Goal: Task Accomplishment & Management: Manage account settings

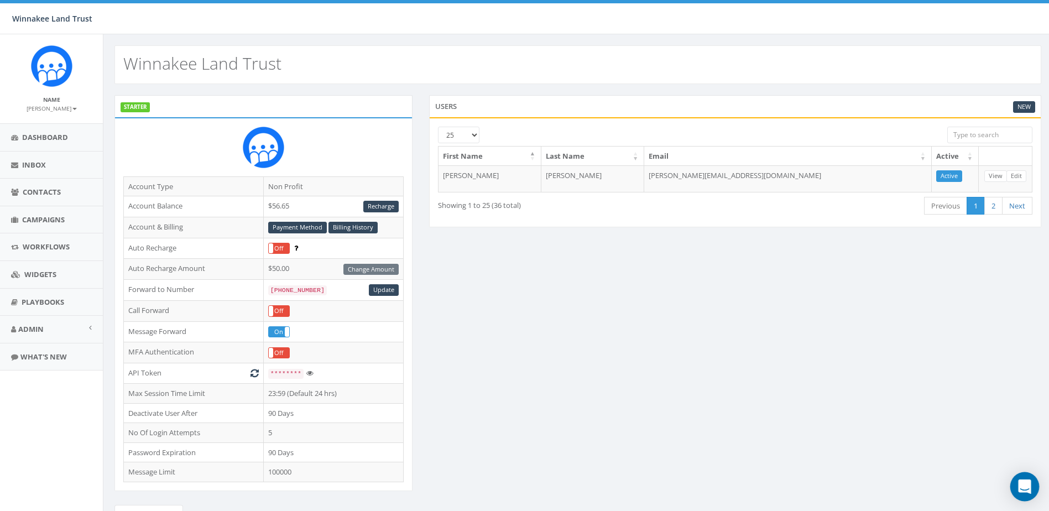
click at [1032, 484] on div "Open Intercom Messenger" at bounding box center [1025, 486] width 29 height 29
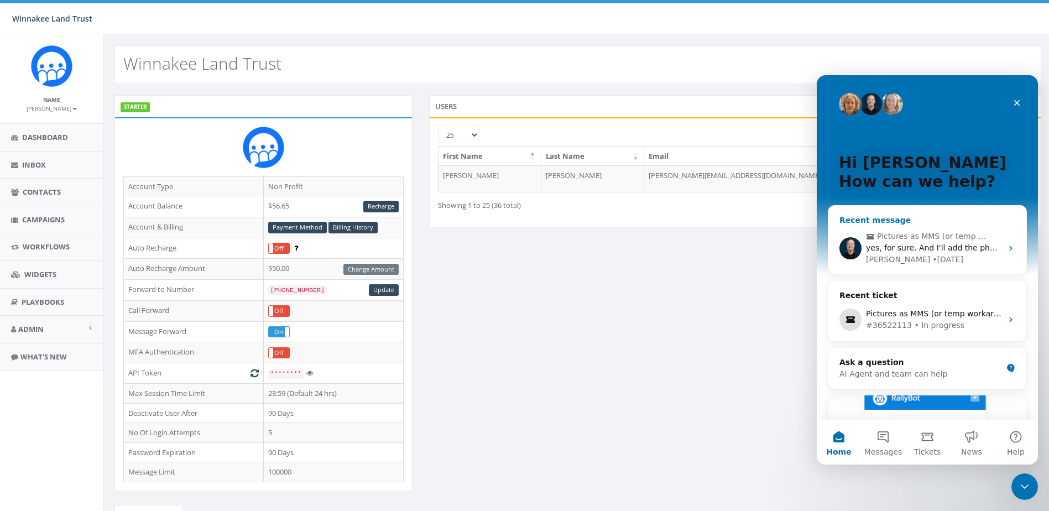
click at [888, 253] on div "yes, for sure. And I'll add the photo contest option to "giving games" Did you …" at bounding box center [934, 248] width 136 height 12
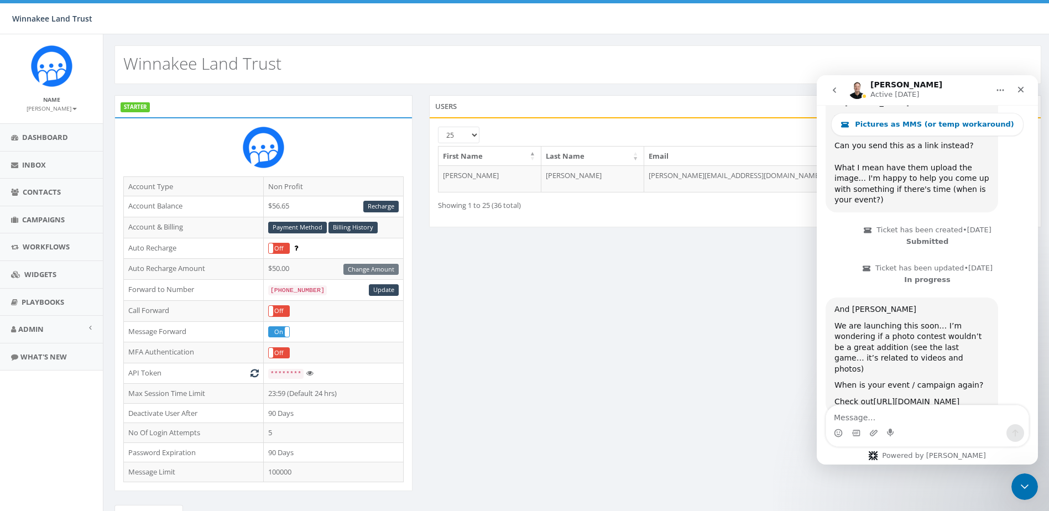
scroll to position [2930, 0]
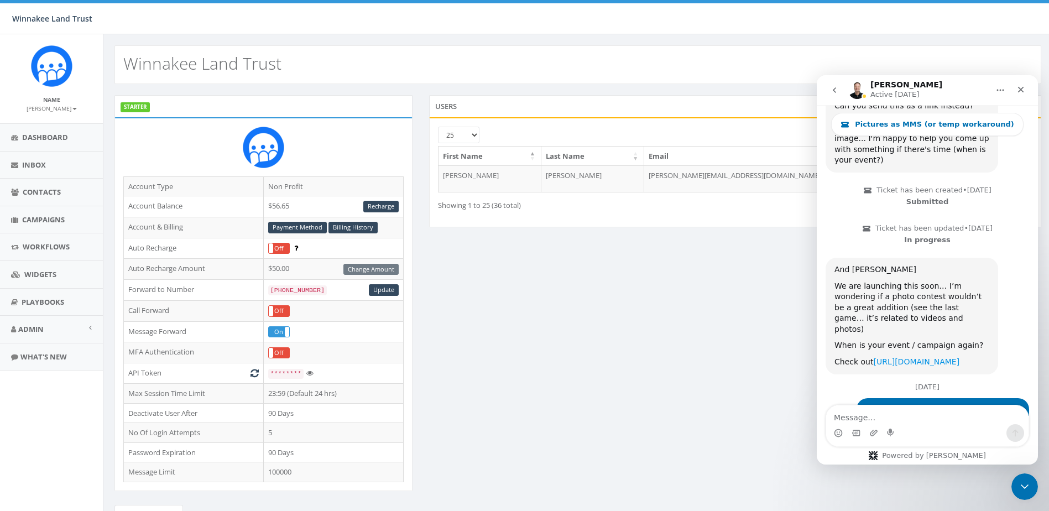
click at [906, 357] on link "https://fundraise.so/" at bounding box center [917, 361] width 86 height 9
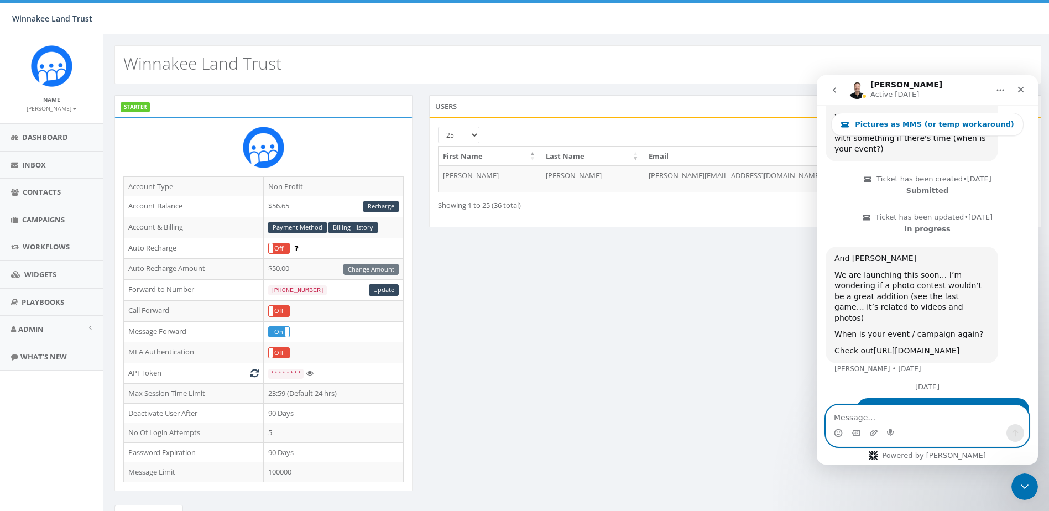
click at [880, 417] on textarea "Message…" at bounding box center [928, 415] width 202 height 19
drag, startPoint x: 864, startPoint y: 415, endPoint x: 834, endPoint y: 413, distance: 29.5
click at [834, 413] on textarea "Yes" at bounding box center [928, 415] width 202 height 19
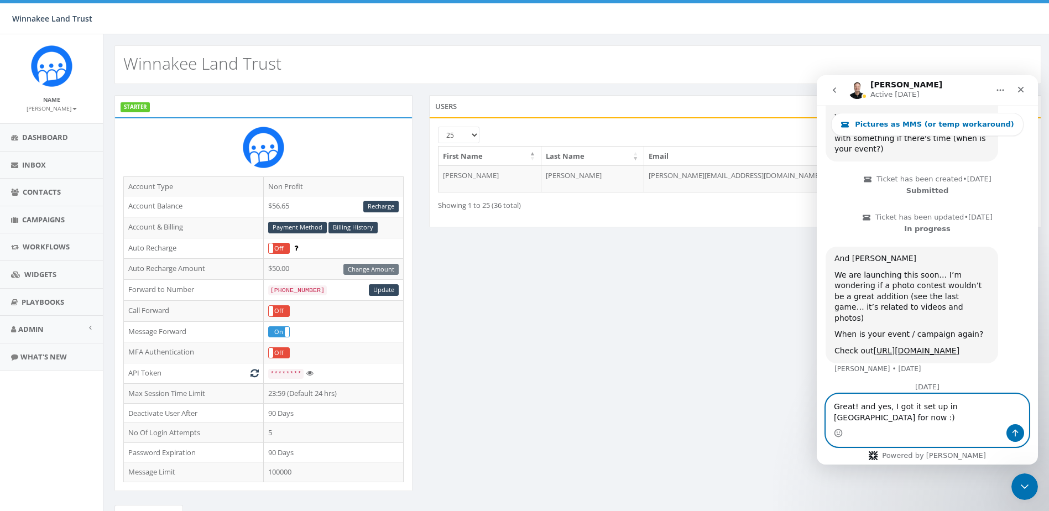
type textarea "Great! and yes, I got it set up in Tally for now :)"
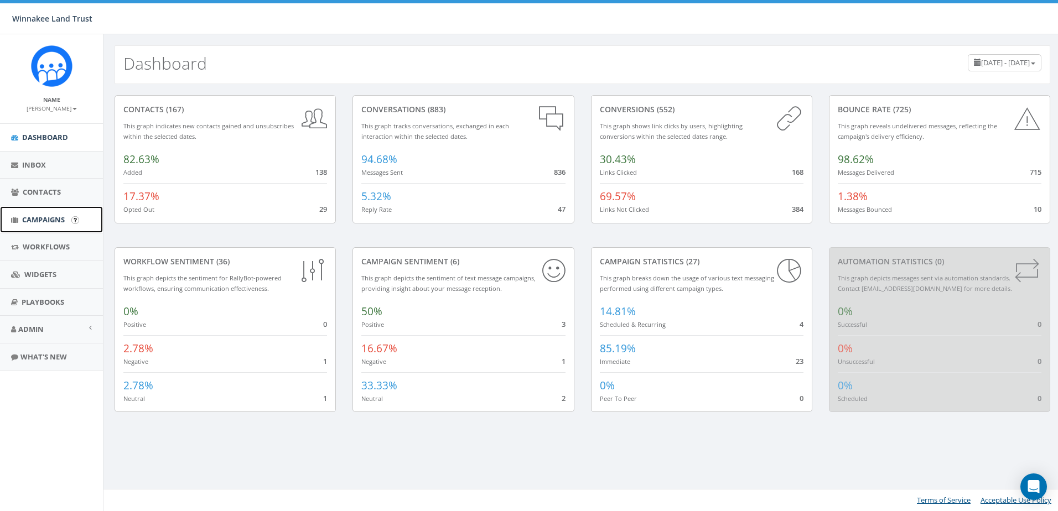
click at [1, 221] on link "Campaigns" at bounding box center [51, 219] width 103 height 27
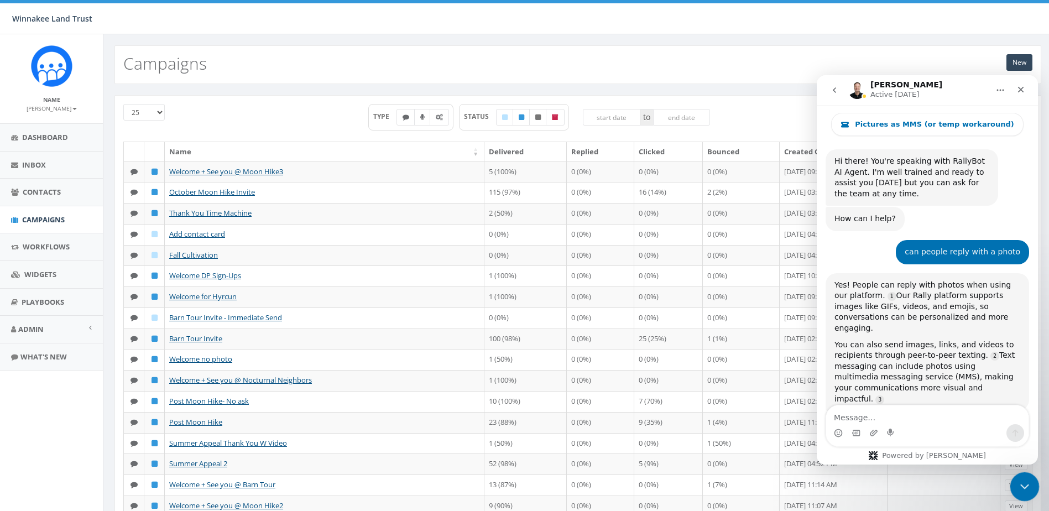
click at [1028, 488] on icon "Close Intercom Messenger" at bounding box center [1023, 485] width 13 height 13
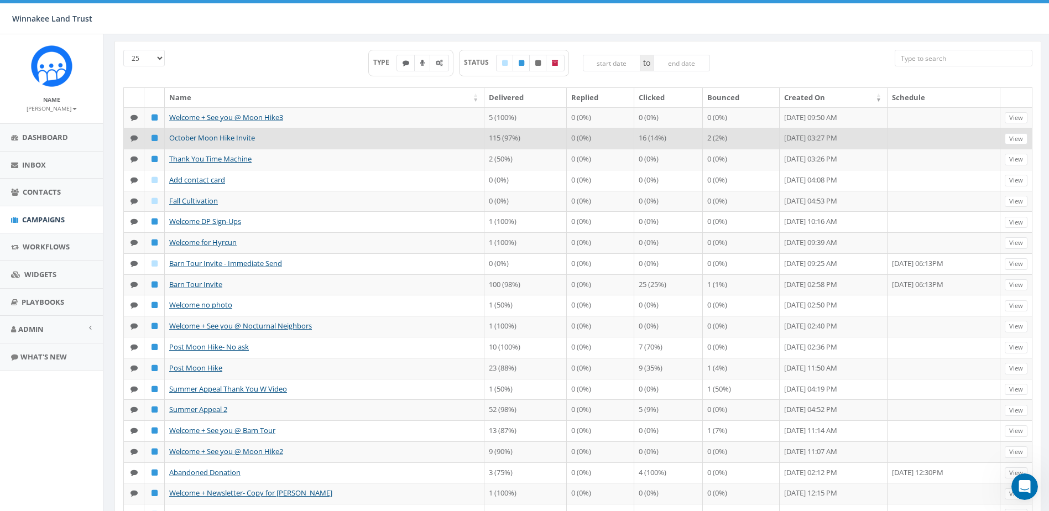
scroll to position [48, 0]
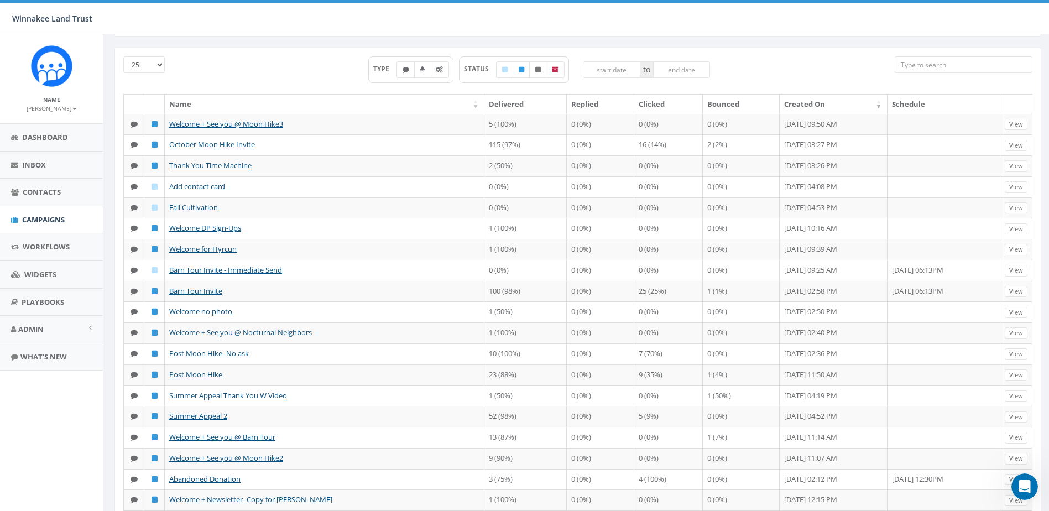
click at [942, 66] on input "search" at bounding box center [964, 64] width 138 height 17
type input "d"
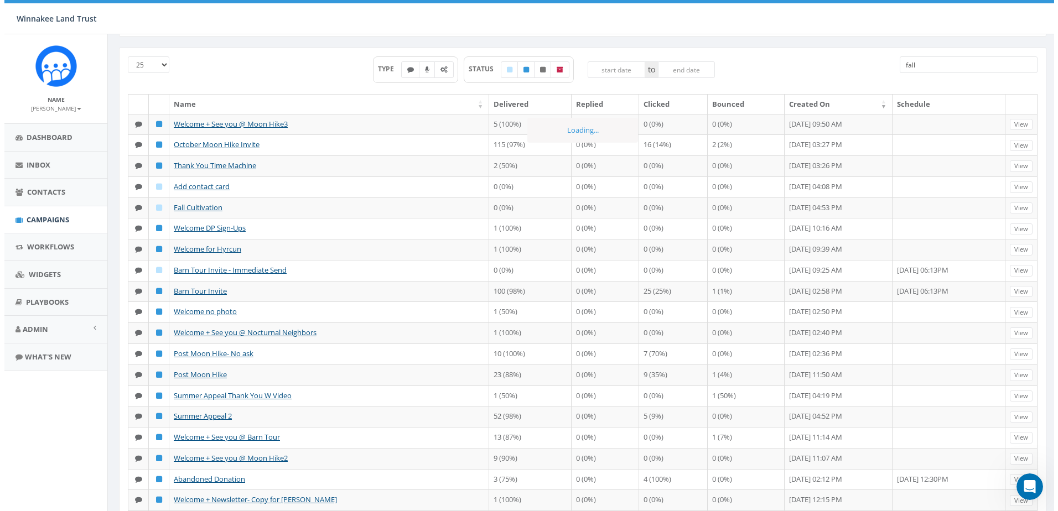
scroll to position [0, 0]
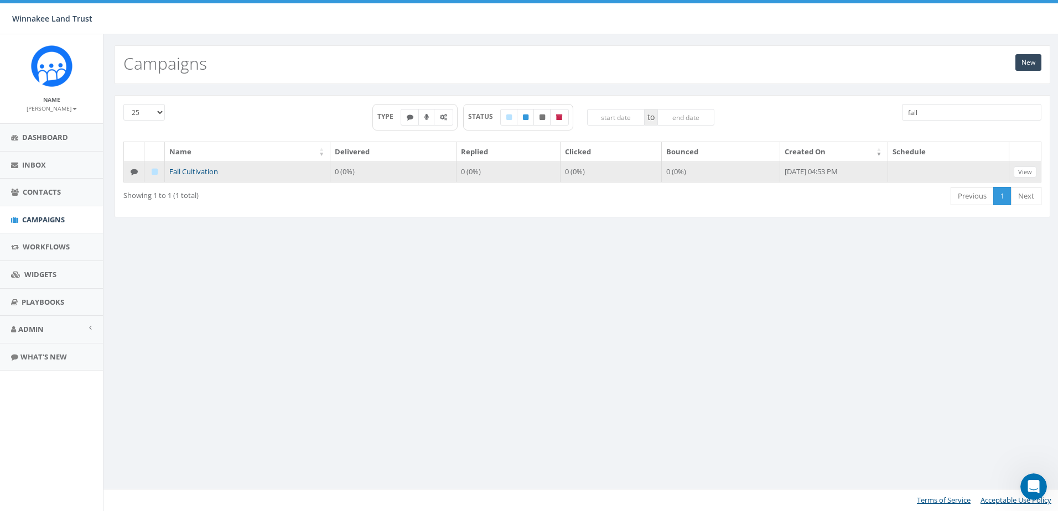
type input "fall"
click at [204, 172] on link "Fall Cultivation" at bounding box center [193, 172] width 49 height 10
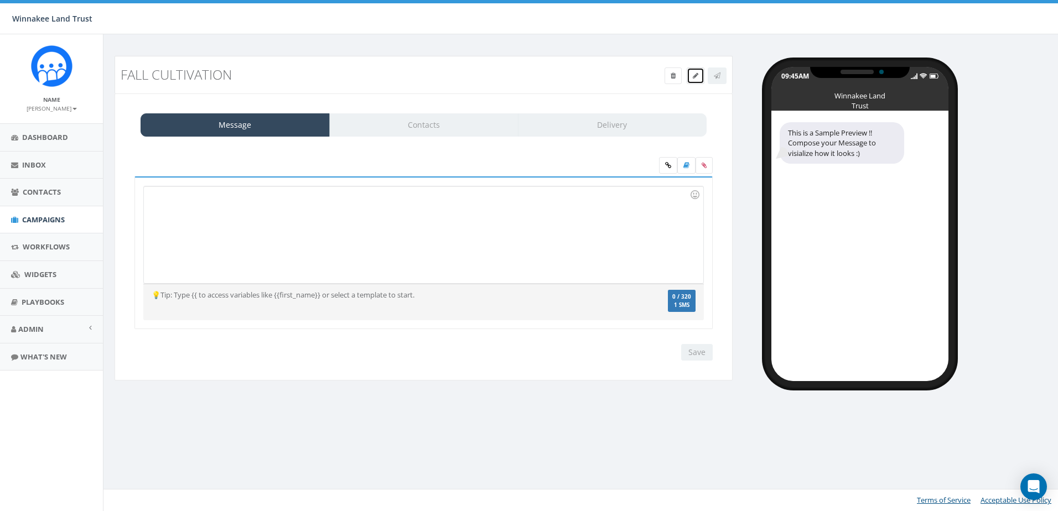
click at [696, 81] on link at bounding box center [696, 75] width 18 height 17
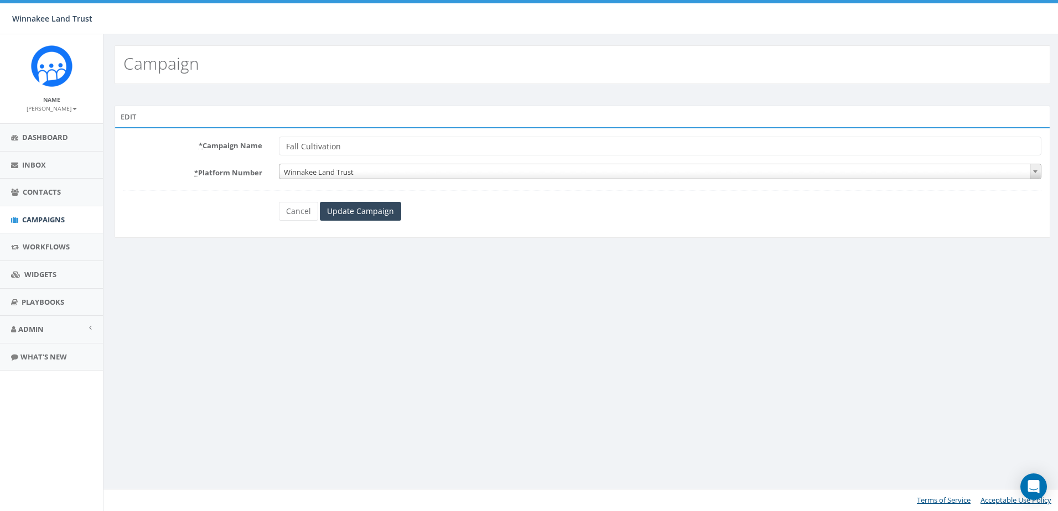
drag, startPoint x: 299, startPoint y: 145, endPoint x: 409, endPoint y: 144, distance: 110.1
click at [409, 144] on input "Fall Cultivation" at bounding box center [660, 146] width 762 height 19
type input "Fall Photo Contest"
click at [365, 213] on input "Update Campaign" at bounding box center [360, 211] width 81 height 19
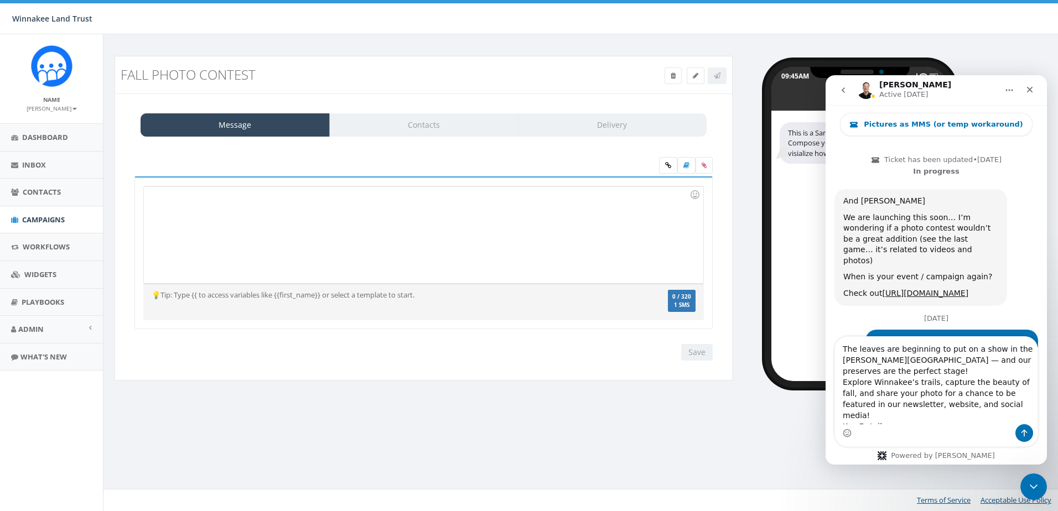
drag, startPoint x: 898, startPoint y: 420, endPoint x: 833, endPoint y: 346, distance: 98.8
click at [833, 346] on div "The leaves are beginning to put on a show in the Hudson Valley — and our preser…" at bounding box center [935, 391] width 221 height 111
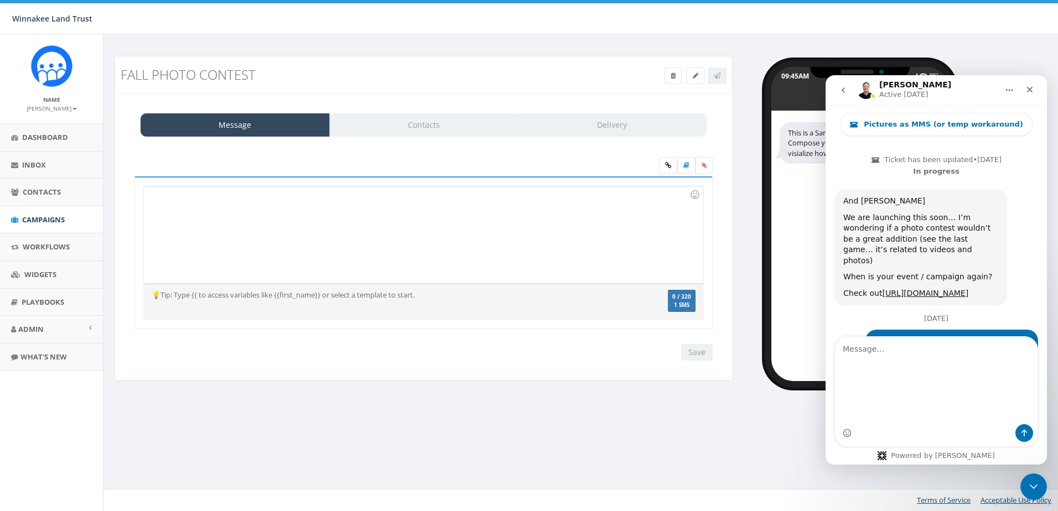
scroll to position [2930, 0]
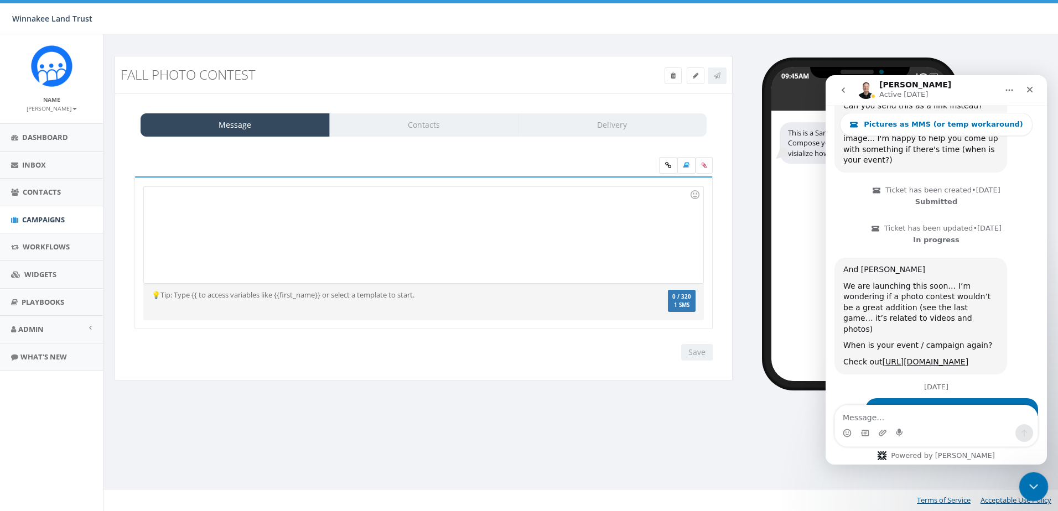
drag, startPoint x: 1028, startPoint y: 484, endPoint x: 1999, endPoint y: 952, distance: 1078.4
click at [1027, 484] on icon "Close Intercom Messenger" at bounding box center [1031, 485] width 13 height 13
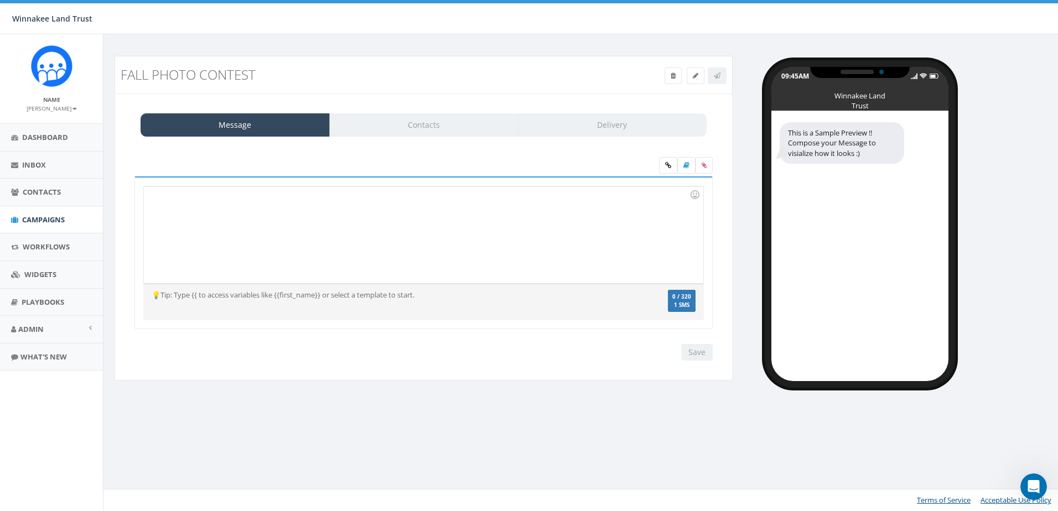
click at [255, 207] on div at bounding box center [423, 234] width 559 height 97
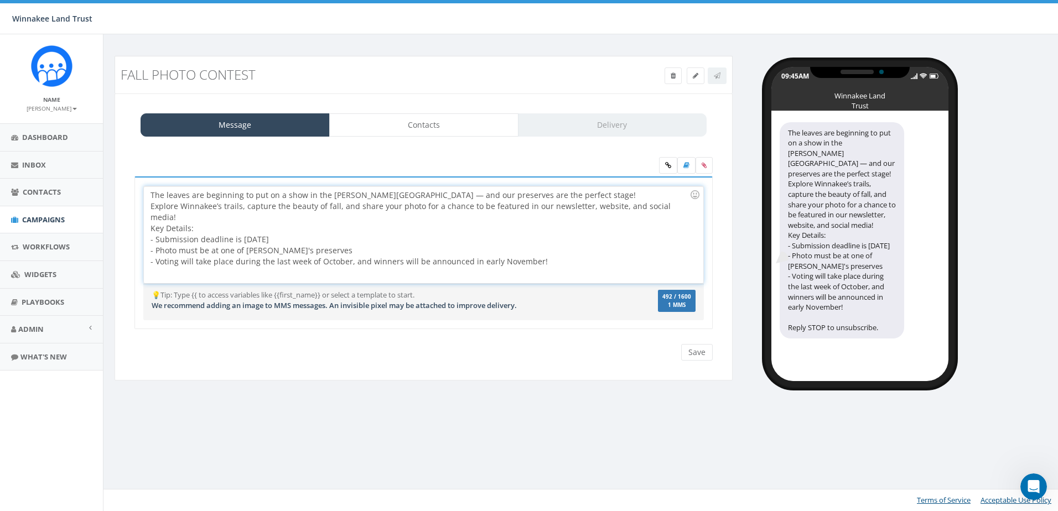
click at [552, 198] on div "The leaves are beginning to put on a show in the Hudson Valley — and our preser…" at bounding box center [423, 234] width 559 height 97
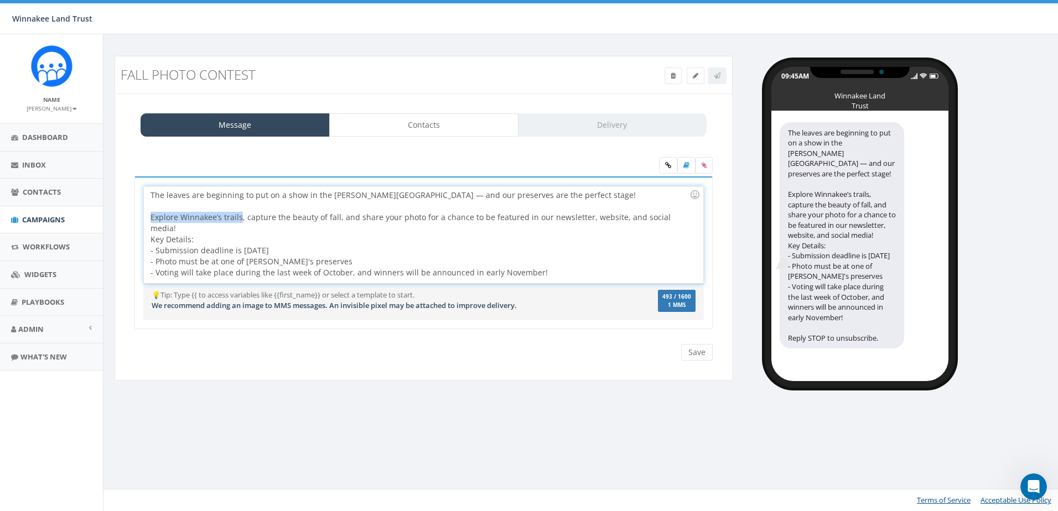
drag, startPoint x: 149, startPoint y: 216, endPoint x: 239, endPoint y: 218, distance: 89.7
click at [239, 218] on div "The leaves are beginning to put on a show in the Hudson Valley — and our preser…" at bounding box center [423, 234] width 559 height 97
click at [218, 228] on div "Explore Winnakee’s trails, capture the beauty of fall, and share your photo for…" at bounding box center [419, 239] width 539 height 77
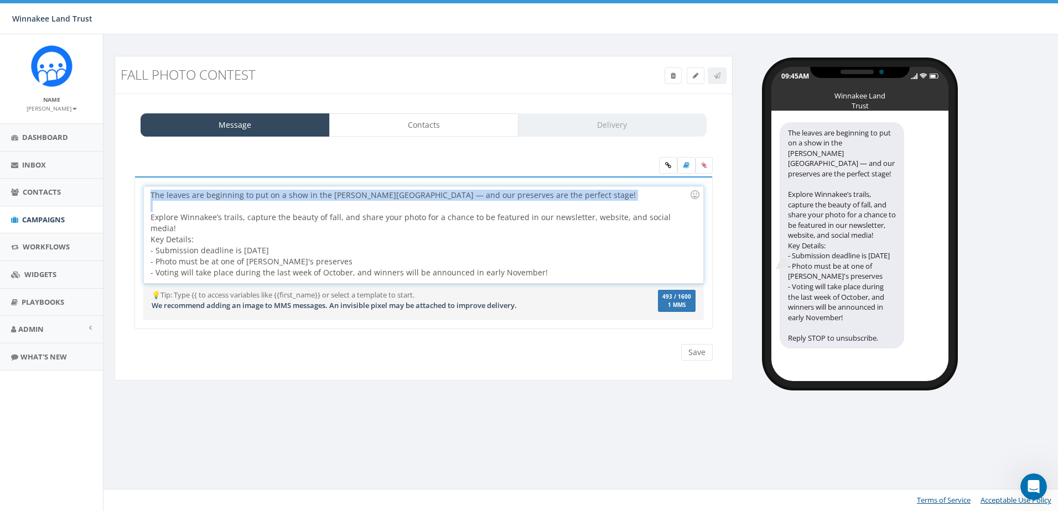
drag, startPoint x: 151, startPoint y: 198, endPoint x: 349, endPoint y: 204, distance: 198.2
click at [349, 204] on div "The leaves are beginning to put on a show in the Hudson Valley — and our preser…" at bounding box center [423, 234] width 559 height 97
click at [332, 207] on div "Explore Winnakee’s trails, capture the beauty of fall, and share your photo for…" at bounding box center [419, 239] width 539 height 77
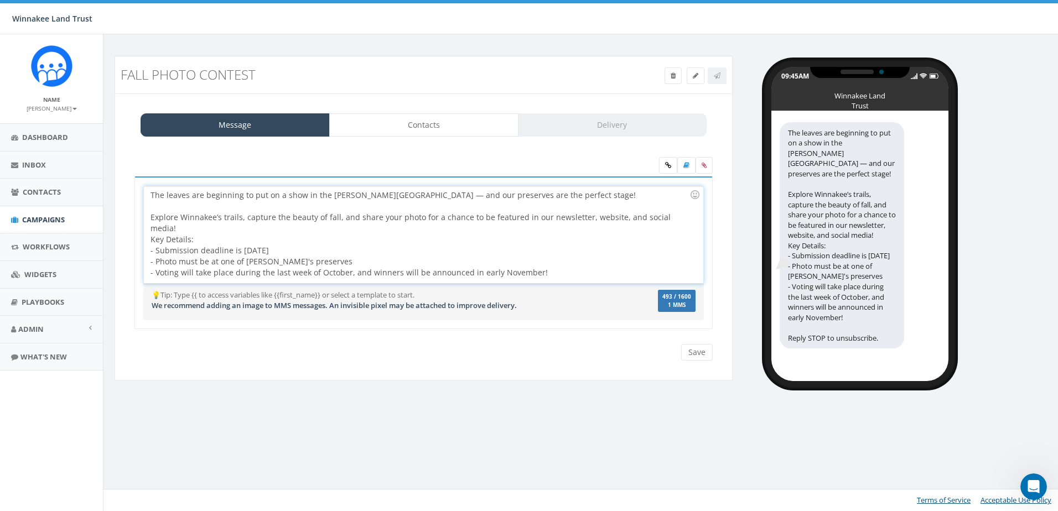
click at [150, 193] on div "The leaves are beginning to put on a show in the Hudson Valley — and our preser…" at bounding box center [423, 234] width 559 height 97
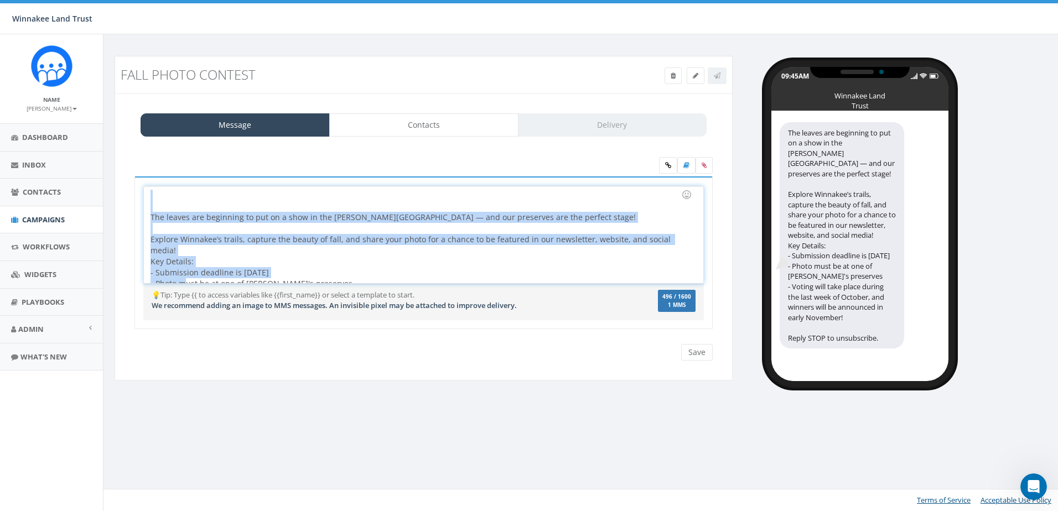
scroll to position [9, 0]
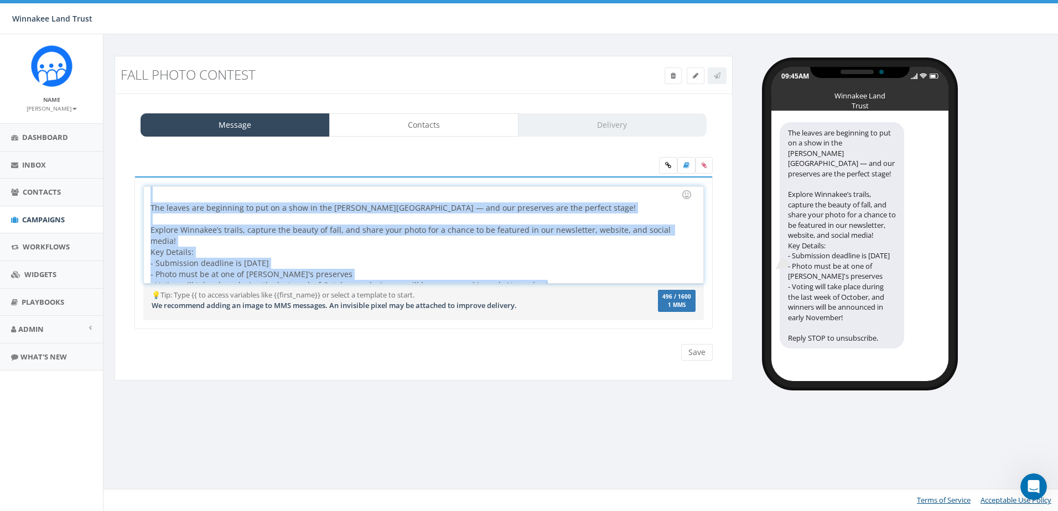
drag, startPoint x: 150, startPoint y: 194, endPoint x: 591, endPoint y: 298, distance: 452.5
click at [591, 298] on div "The leaves are beginning to put on a show in the Hudson Valley — and our preser…" at bounding box center [423, 252] width 578 height 153
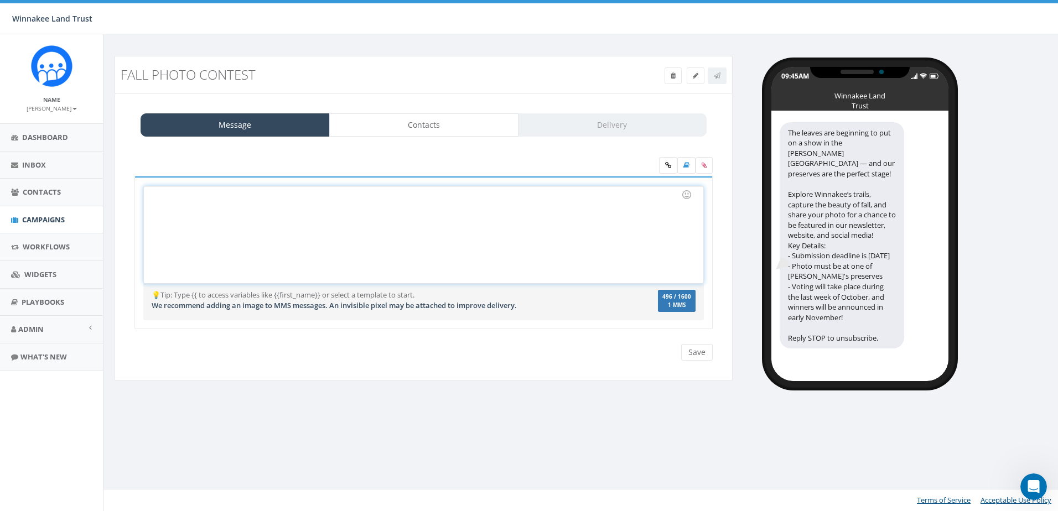
scroll to position [0, 0]
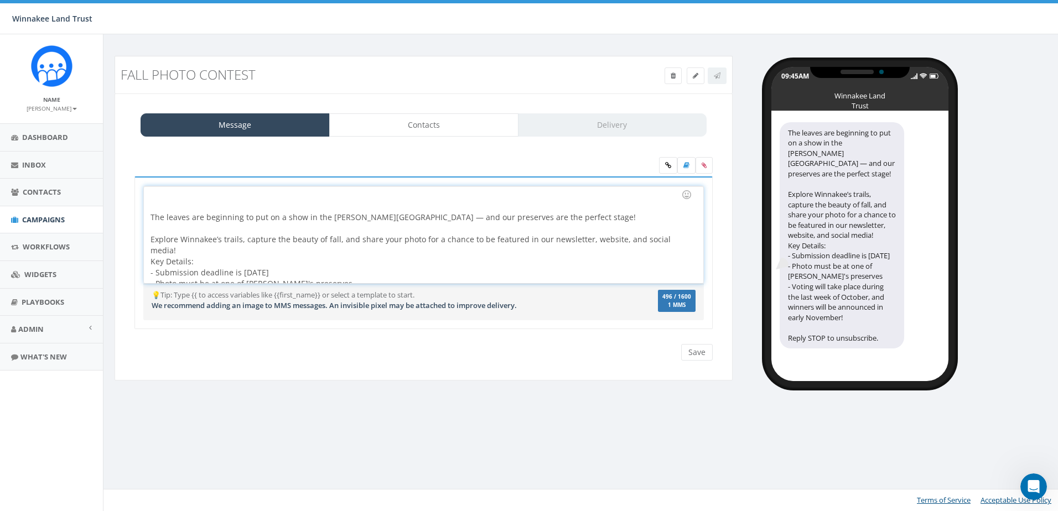
click at [375, 209] on div at bounding box center [419, 206] width 539 height 11
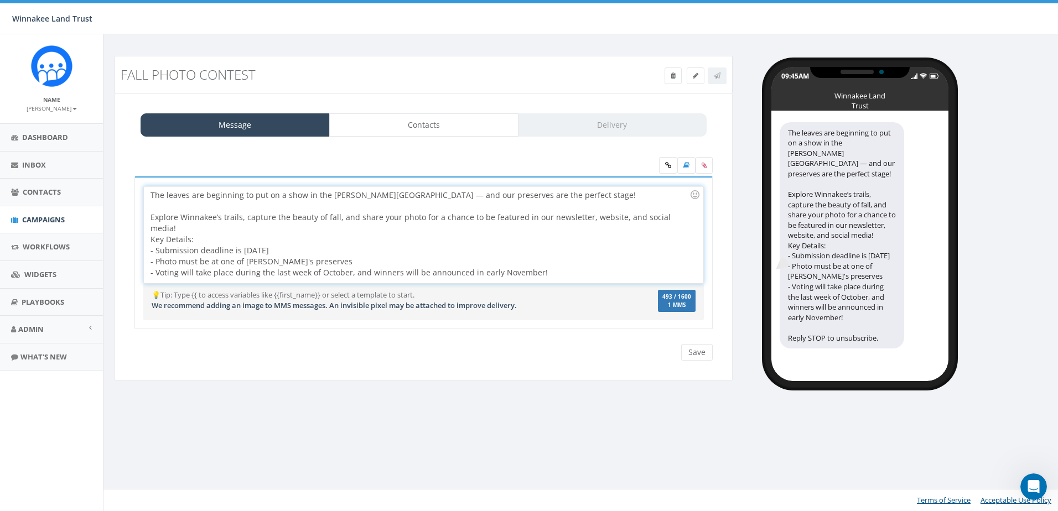
click at [552, 199] on div "The leaves are beginning to put on a show in the Hudson Valley — and our preser…" at bounding box center [419, 195] width 539 height 11
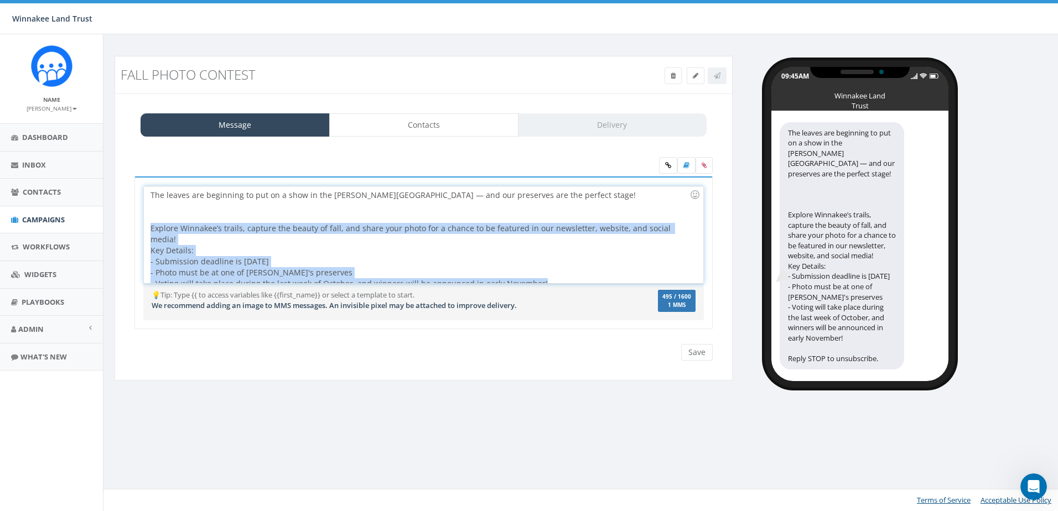
drag, startPoint x: 553, startPoint y: 277, endPoint x: 111, endPoint y: 224, distance: 445.3
click at [111, 224] on div "Fall Photo Contest Test Message Status: Message Contacts Delivery The leaves ar…" at bounding box center [423, 225] width 635 height 339
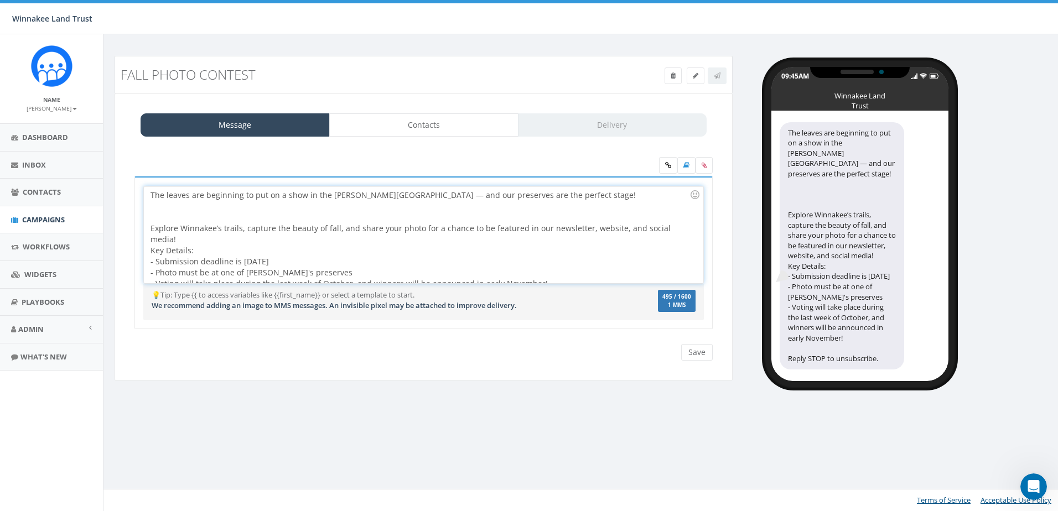
click at [170, 212] on div "Explore Winnakee’s trails, capture the beauty of fall, and share your photo for…" at bounding box center [419, 250] width 539 height 77
click at [541, 194] on div "The leaves are beginning to put on a show in the Hudson Valley — and our preser…" at bounding box center [419, 195] width 539 height 11
click at [697, 193] on div at bounding box center [694, 194] width 19 height 19
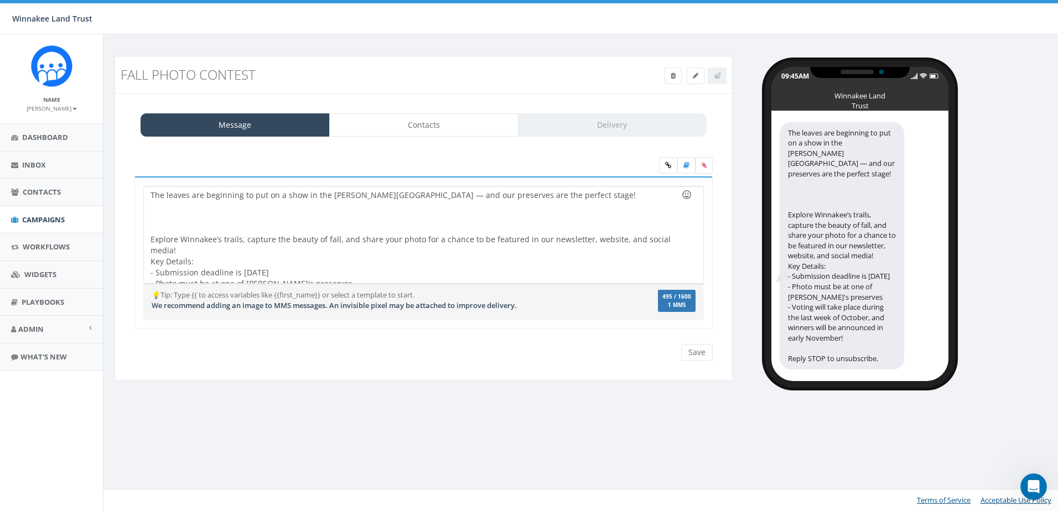
click at [686, 199] on div at bounding box center [686, 194] width 19 height 19
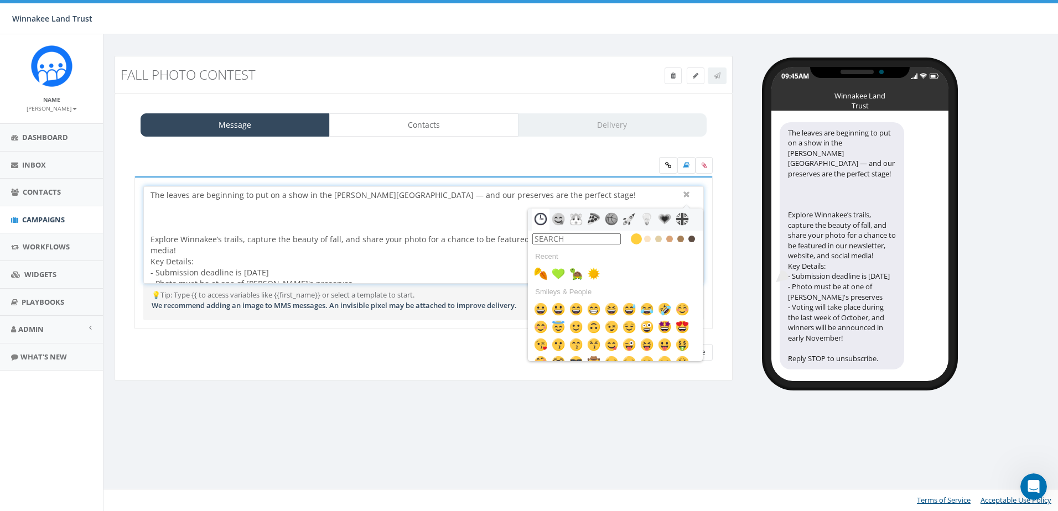
click at [595, 239] on input "text" at bounding box center [576, 238] width 89 height 11
click at [543, 269] on img at bounding box center [540, 273] width 13 height 13
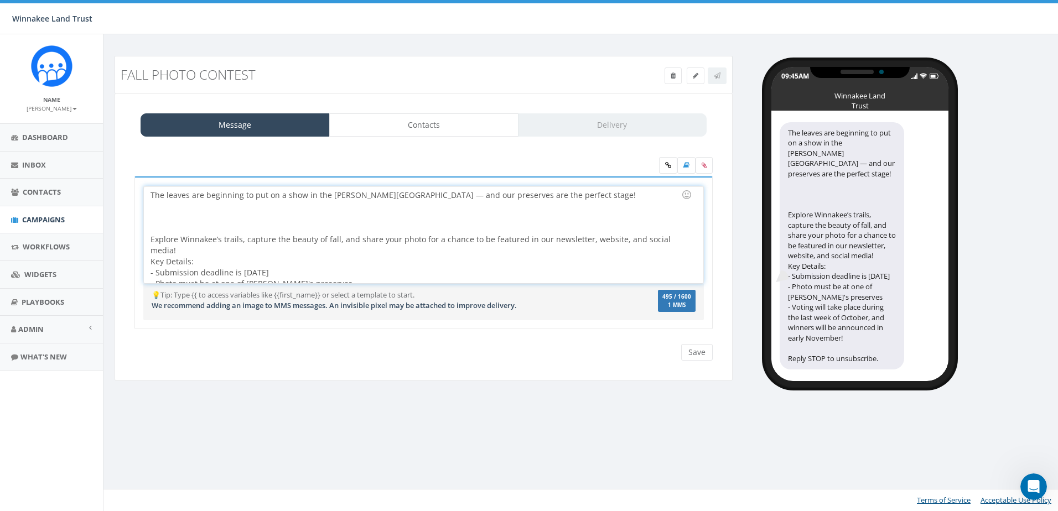
click at [563, 202] on div at bounding box center [419, 217] width 539 height 33
click at [543, 194] on div "The leaves are beginning to put on a show in the Hudson Valley — and our preser…" at bounding box center [423, 234] width 559 height 97
click at [163, 214] on div at bounding box center [419, 217] width 539 height 33
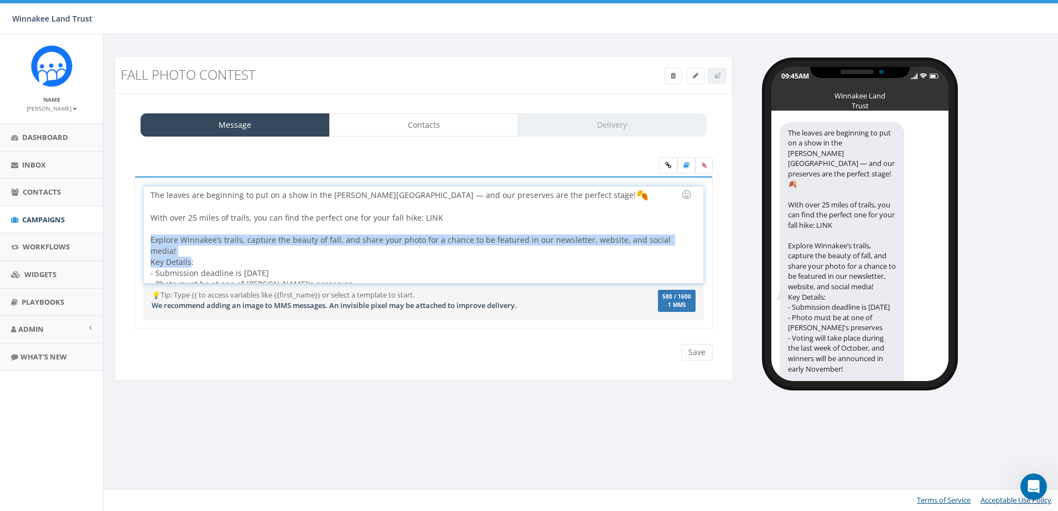
drag, startPoint x: 191, startPoint y: 251, endPoint x: 146, endPoint y: 236, distance: 47.8
click at [146, 236] on div "The leaves are beginning to put on a show in the Hudson Valley — and our preser…" at bounding box center [423, 234] width 559 height 97
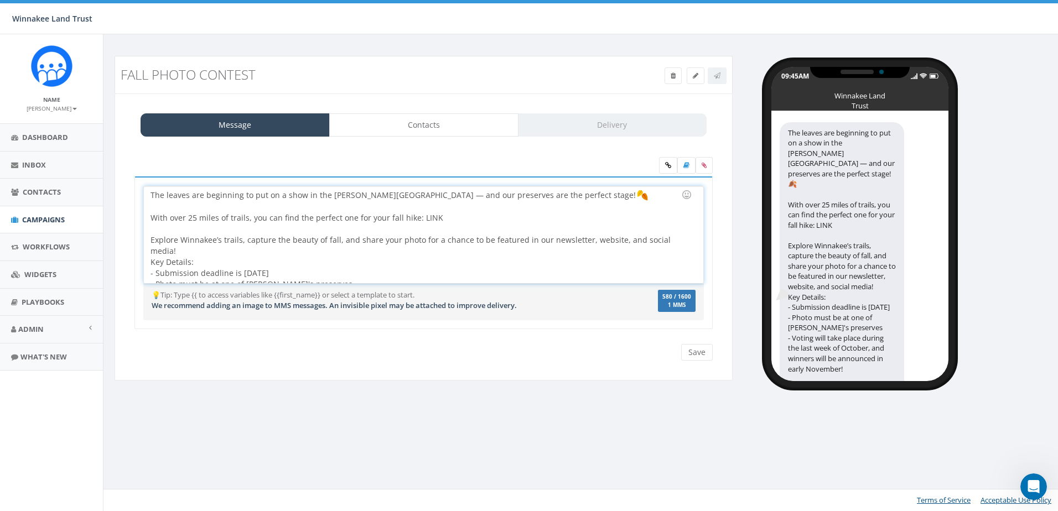
click at [438, 247] on div "The leaves are beginning to put on a show in the Hudson Valley — and our preser…" at bounding box center [423, 234] width 559 height 97
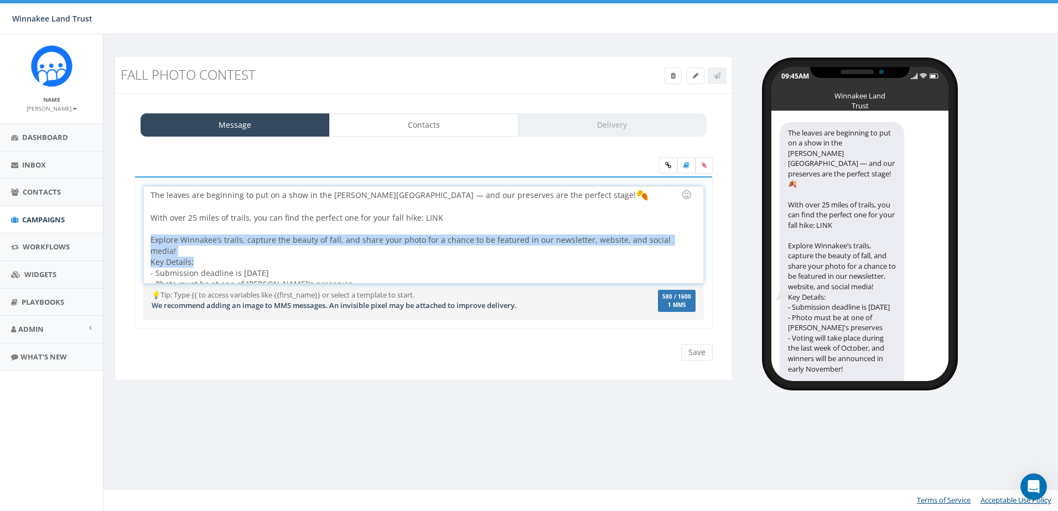
drag, startPoint x: 198, startPoint y: 252, endPoint x: 142, endPoint y: 241, distance: 57.0
click at [142, 241] on div "The leaves are beginning to put on a show in the Hudson Valley — and our preser…" at bounding box center [423, 252] width 578 height 153
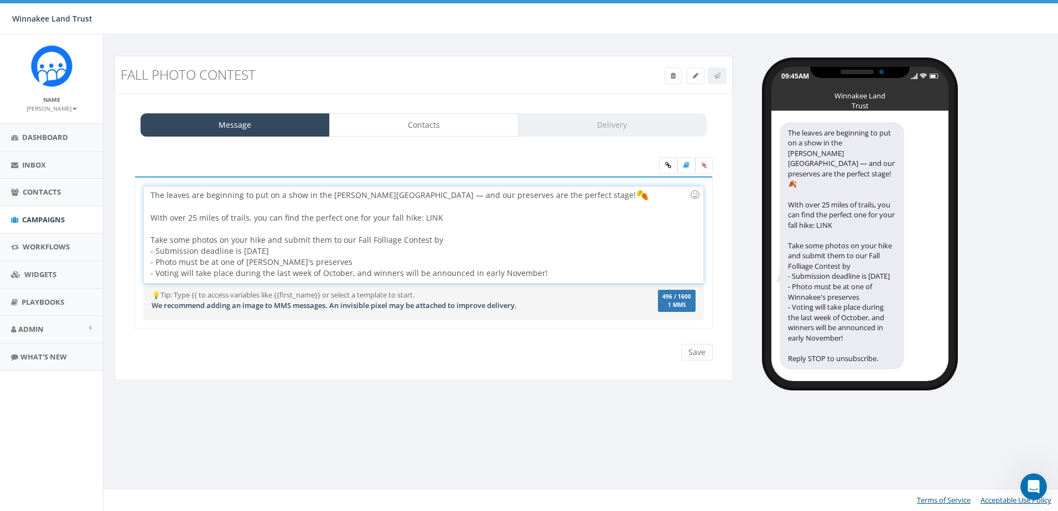
click at [152, 199] on div "The leaves are beginning to put on a show in the Hudson Valley — and our preser…" at bounding box center [423, 234] width 559 height 97
click at [440, 242] on div "Take some photos on your hike and submit them to our Fall Folliage Contest by" at bounding box center [419, 240] width 539 height 11
drag, startPoint x: 527, startPoint y: 242, endPoint x: 458, endPoint y: 242, distance: 69.2
click at [458, 242] on div "Take some photos on your hike and submit them to our Fall Folliage Contest by 1…" at bounding box center [419, 240] width 539 height 11
drag, startPoint x: 307, startPoint y: 252, endPoint x: 160, endPoint y: 255, distance: 146.6
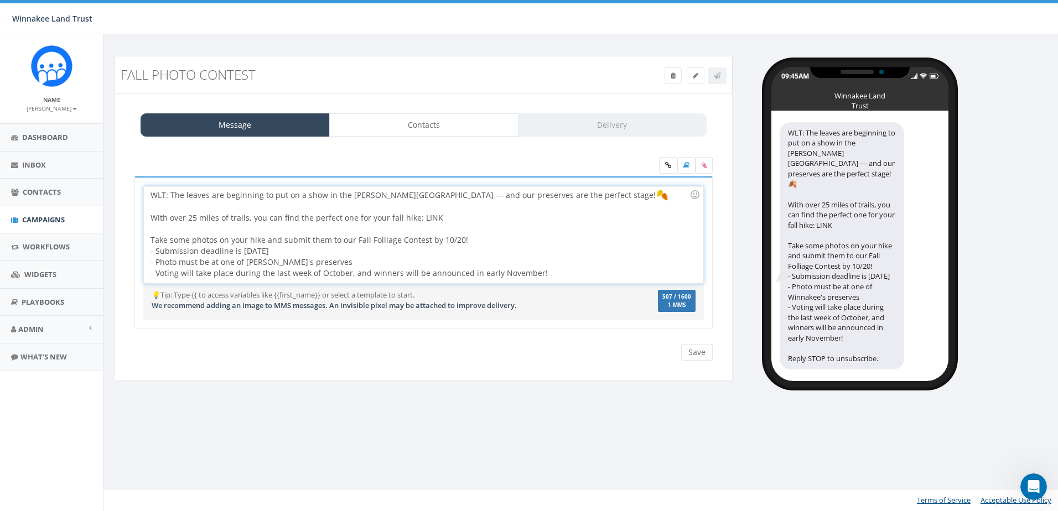
click at [160, 255] on div "WLT: The leaves are beginning to put on a show in the Hudson Valley — and our p…" at bounding box center [423, 234] width 559 height 97
drag, startPoint x: 327, startPoint y: 263, endPoint x: 150, endPoint y: 251, distance: 177.5
click at [150, 251] on div "WLT: The leaves are beginning to put on a show in the Hudson Valley — and our p…" at bounding box center [423, 234] width 559 height 97
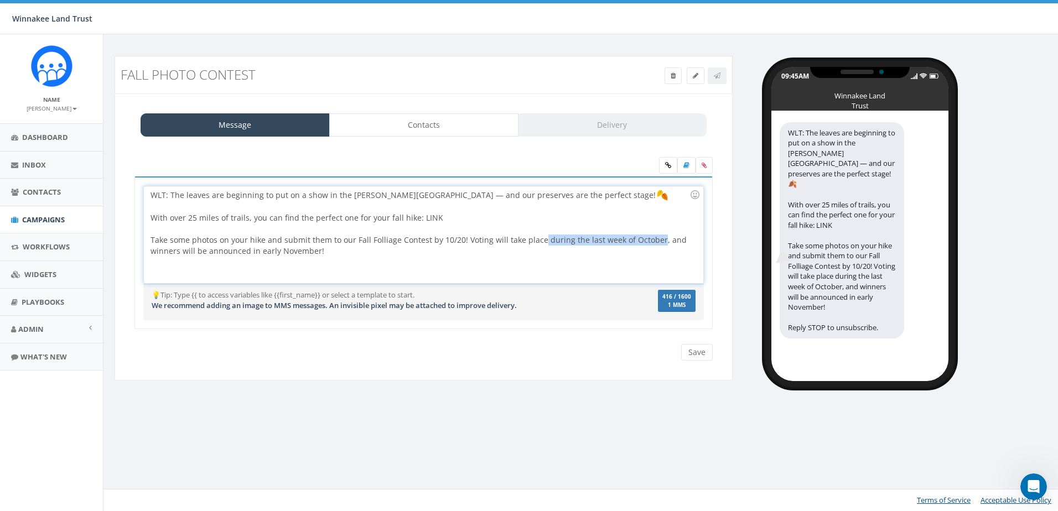
drag, startPoint x: 653, startPoint y: 241, endPoint x: 538, endPoint y: 244, distance: 115.1
click at [538, 244] on div "WLT: The leaves are beginning to put on a show in the Hudson Valley — and our p…" at bounding box center [423, 234] width 559 height 97
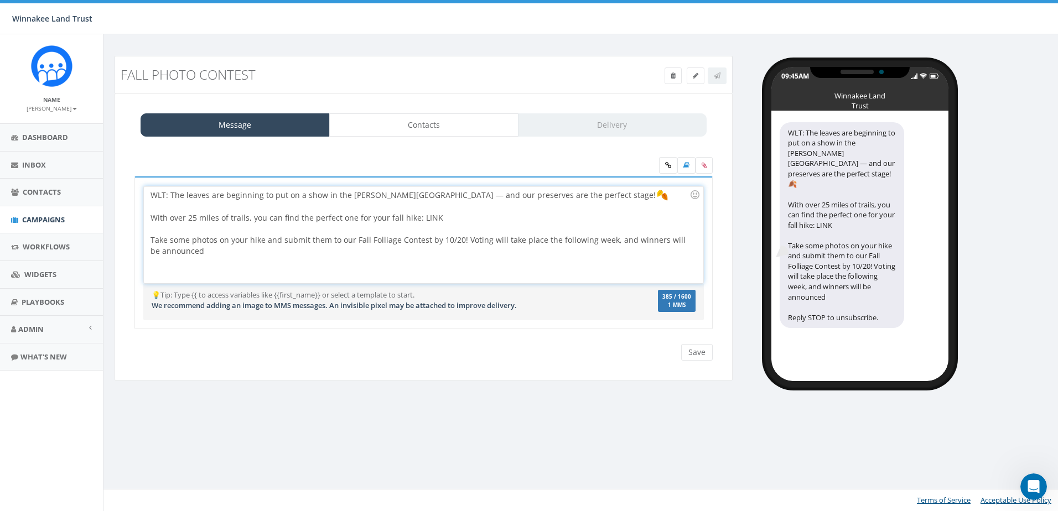
drag, startPoint x: 206, startPoint y: 253, endPoint x: 140, endPoint y: 253, distance: 66.4
click at [140, 253] on div "WLT: The leaves are beginning to put on a show in the Hudson Valley — and our p…" at bounding box center [423, 252] width 578 height 153
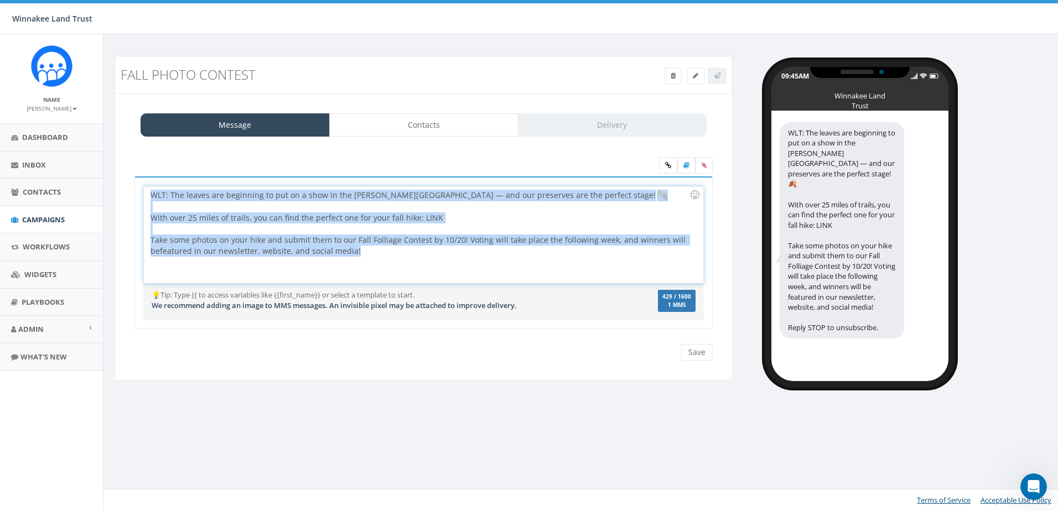
drag, startPoint x: 375, startPoint y: 253, endPoint x: 146, endPoint y: 193, distance: 236.3
click at [146, 193] on div "WLT: The leaves are beginning to put on a show in the Hudson Valley — and our p…" at bounding box center [423, 234] width 559 height 97
click at [360, 253] on div "WLT: The leaves are beginning to put on a show in the Hudson Valley — and our p…" at bounding box center [423, 234] width 559 height 97
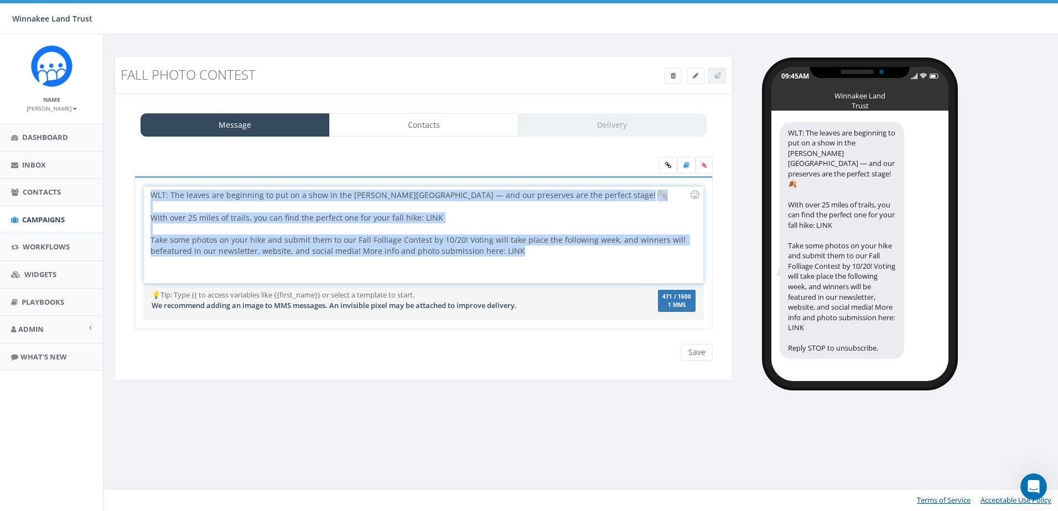
copy div "WLT: The leaves are beginning to put on a show in the Hudson Valley — and our p…"
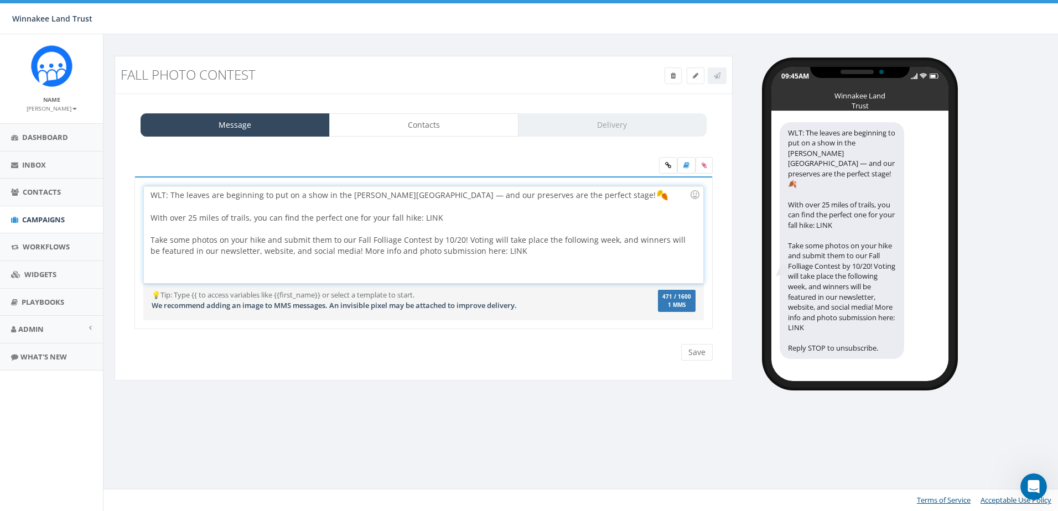
click at [542, 262] on div "WLT: The leaves are beginning to put on a show in the Hudson Valley — and our p…" at bounding box center [423, 234] width 559 height 97
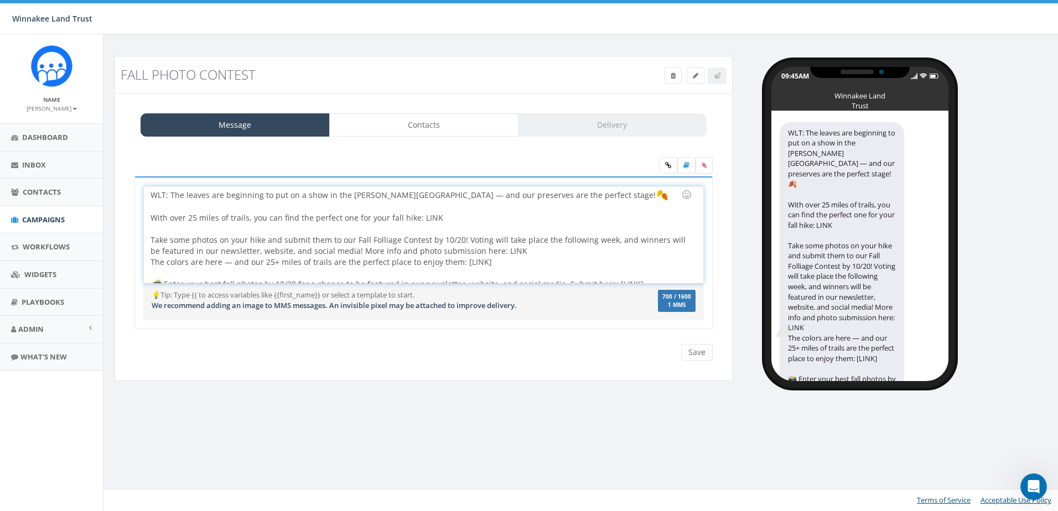
click at [166, 264] on div "The colors are here — and our 25+ miles of trails are the perfect place to enjo…" at bounding box center [419, 274] width 539 height 34
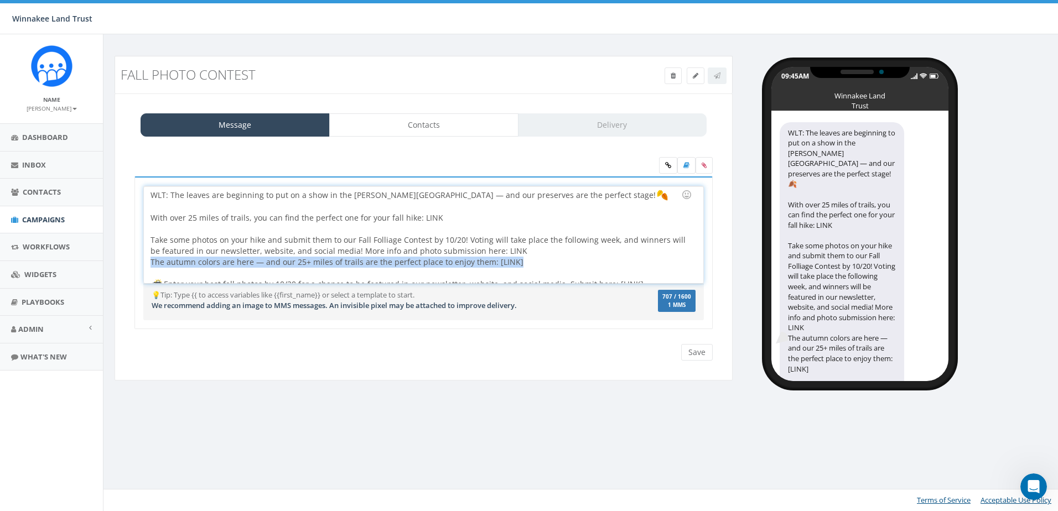
drag, startPoint x: 518, startPoint y: 262, endPoint x: 150, endPoint y: 259, distance: 367.9
click at [150, 259] on div "WLT: The leaves are beginning to put on a show in the Hudson Valley — and our p…" at bounding box center [423, 234] width 559 height 97
click at [237, 261] on div "The autumn colors are here — and our 25+ miles of trails are the perfect place …" at bounding box center [419, 274] width 539 height 34
drag, startPoint x: 250, startPoint y: 262, endPoint x: 234, endPoint y: 263, distance: 15.6
click at [234, 263] on div "The autumn colors are here — and our 25+ miles of trails are the perfect place …" at bounding box center [419, 274] width 539 height 34
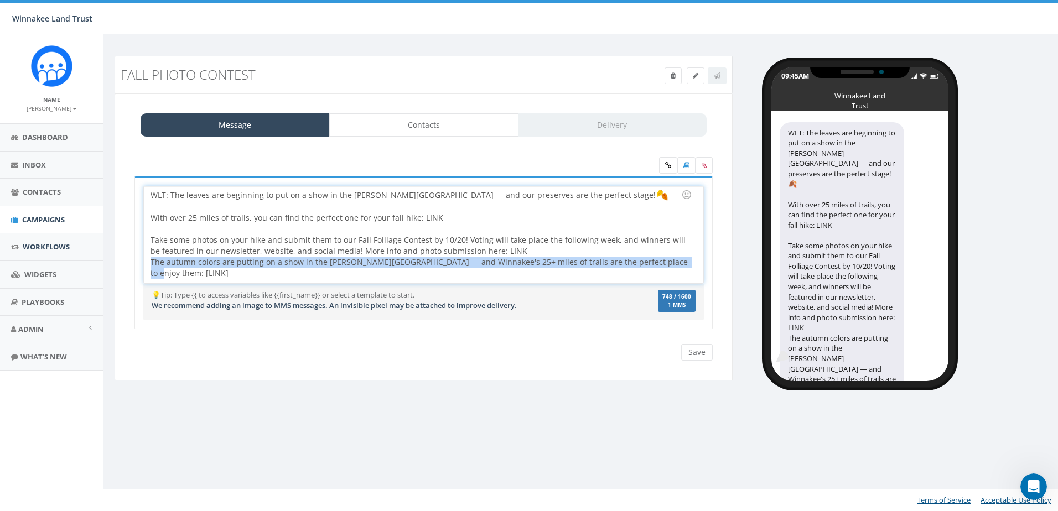
drag, startPoint x: 667, startPoint y: 264, endPoint x: 97, endPoint y: 261, distance: 569.8
click at [97, 261] on body "Winnakee Land Trust Winnakee Land Trust Profile Sign Out 22.56 % of Available A…" at bounding box center [529, 255] width 1058 height 511
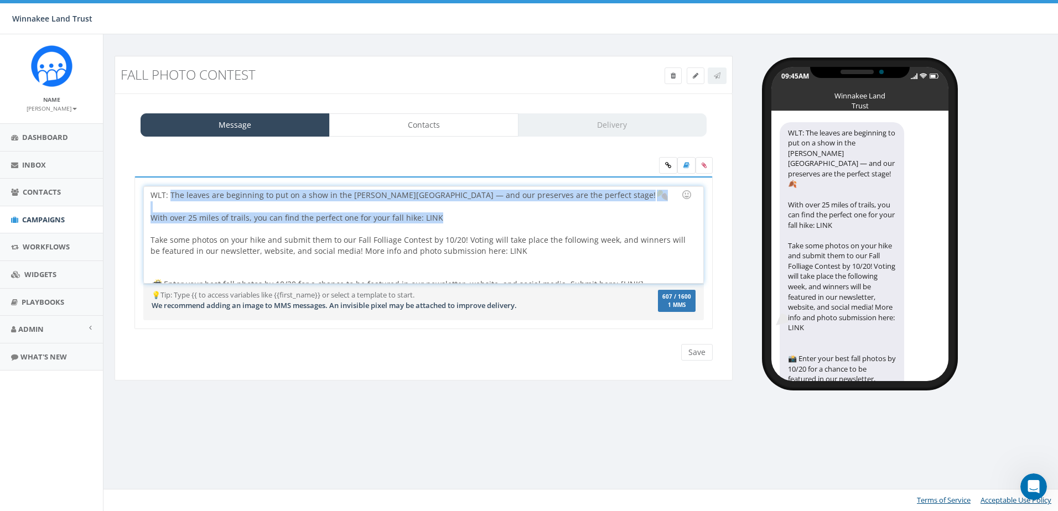
drag, startPoint x: 392, startPoint y: 217, endPoint x: 170, endPoint y: 193, distance: 223.2
click at [170, 193] on div "WLT: The leaves are beginning to put on a show in the Hudson Valley — and our p…" at bounding box center [423, 234] width 559 height 97
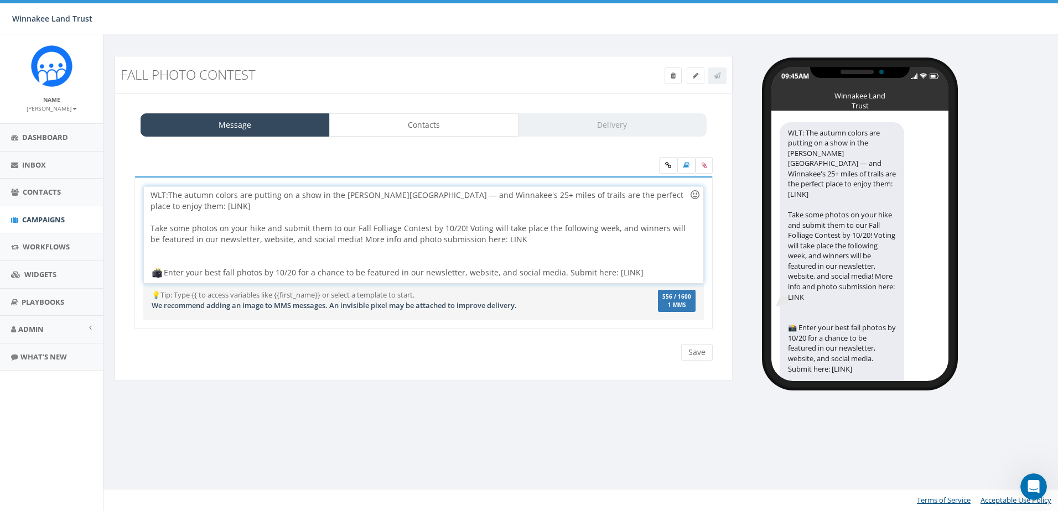
click at [696, 193] on div at bounding box center [694, 194] width 19 height 19
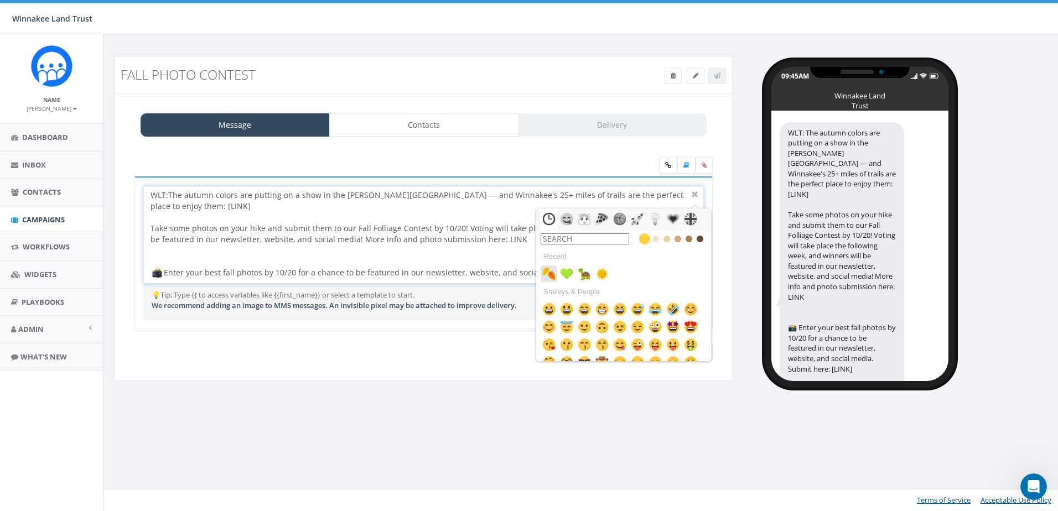
click at [547, 272] on img at bounding box center [548, 273] width 13 height 13
click at [245, 219] on div at bounding box center [419, 217] width 539 height 11
click at [338, 258] on div at bounding box center [419, 262] width 539 height 11
click at [500, 407] on div "Fall Photo Contest Test Message Status: Message Contacts Delivery WLT: The autu…" at bounding box center [582, 272] width 958 height 477
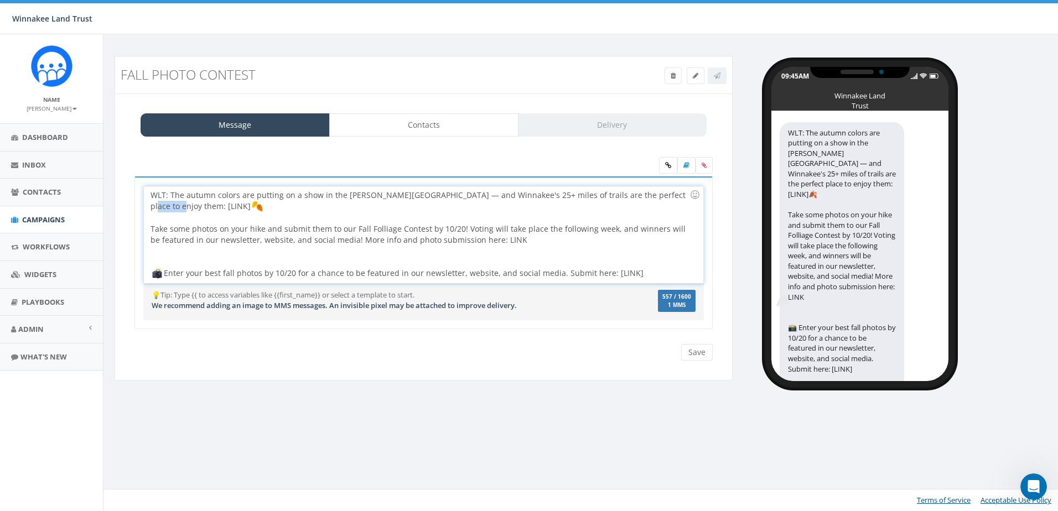
drag, startPoint x: 657, startPoint y: 194, endPoint x: 683, endPoint y: 194, distance: 25.4
click at [683, 194] on div "WLT: The autumn colors are putting on a show in the Hudson Valley — and Winnake…" at bounding box center [423, 234] width 559 height 97
click at [335, 212] on div at bounding box center [419, 217] width 539 height 11
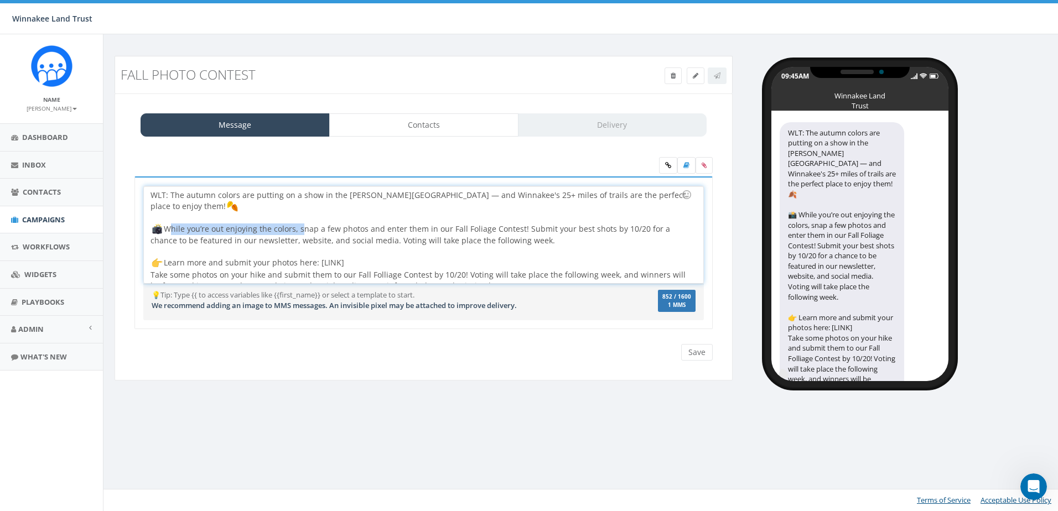
drag, startPoint x: 300, startPoint y: 218, endPoint x: 169, endPoint y: 216, distance: 131.7
click at [169, 224] on div "While you’re out enjoying the colors, snap a few photos and enter them in our F…" at bounding box center [419, 247] width 539 height 46
drag, startPoint x: 186, startPoint y: 221, endPoint x: 228, endPoint y: 220, distance: 42.6
click at [228, 220] on div "WLT: The autumn colors are putting on a show in the Hudson Valley — and Winnake…" at bounding box center [423, 234] width 559 height 97
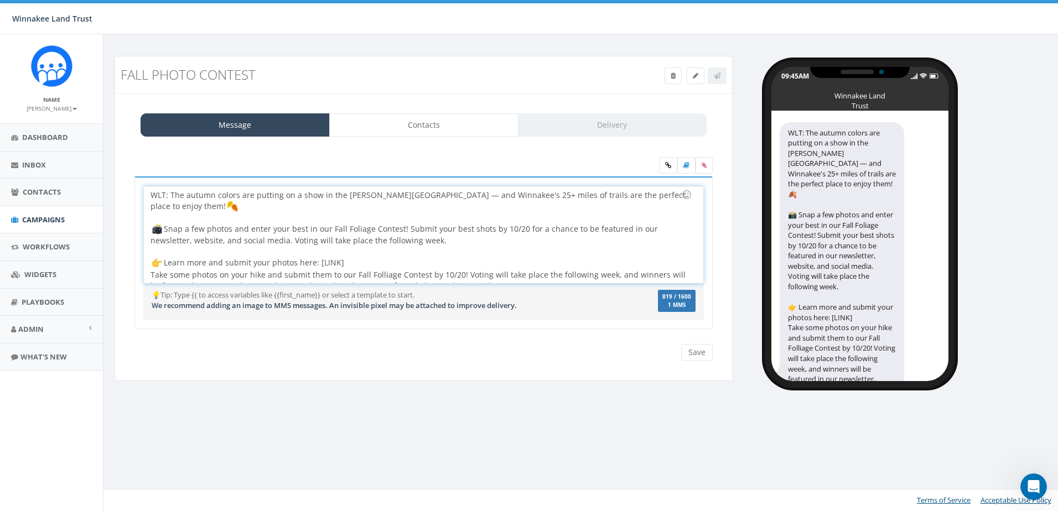
click at [276, 217] on div "WLT: The autumn colors are putting on a show in the Hudson Valley — and Winnake…" at bounding box center [423, 234] width 559 height 97
drag, startPoint x: 185, startPoint y: 218, endPoint x: 205, endPoint y: 217, distance: 19.4
click at [205, 217] on div "WLT: The autumn colors are putting on a show in the Hudson Valley — and Winnake…" at bounding box center [423, 234] width 559 height 97
drag, startPoint x: 346, startPoint y: 219, endPoint x: 374, endPoint y: 219, distance: 27.7
click at [374, 219] on div "WLT: The autumn colors are putting on a show in the Hudson Valley — and Winnake…" at bounding box center [423, 234] width 559 height 97
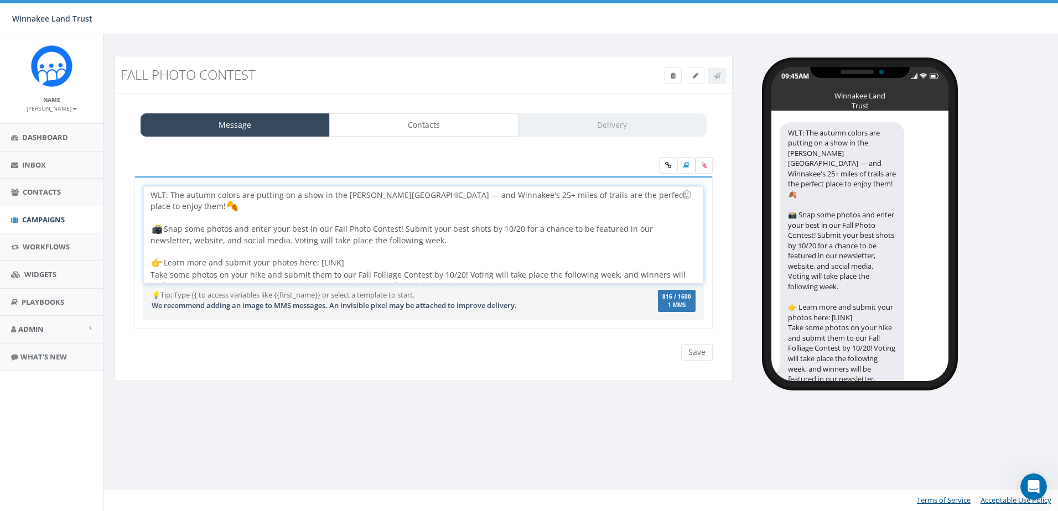
click at [427, 218] on div "WLT: The autumn colors are putting on a show in the Hudson Valley — and Winnake…" at bounding box center [423, 234] width 559 height 97
drag, startPoint x: 506, startPoint y: 217, endPoint x: 423, endPoint y: 214, distance: 83.0
click at [423, 214] on div "WLT: The autumn colors are putting on a show in the Hudson Valley — and Winnake…" at bounding box center [423, 234] width 559 height 97
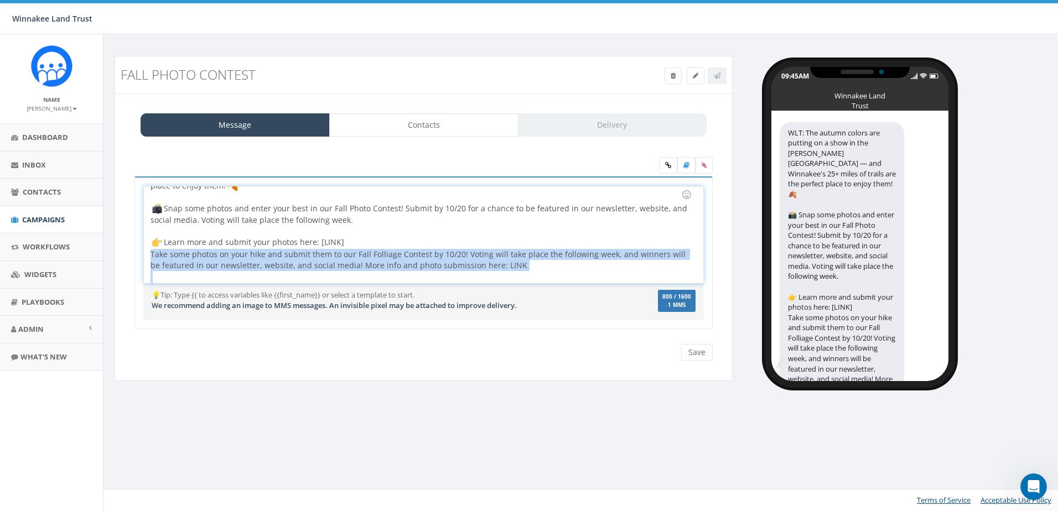
scroll to position [34, 0]
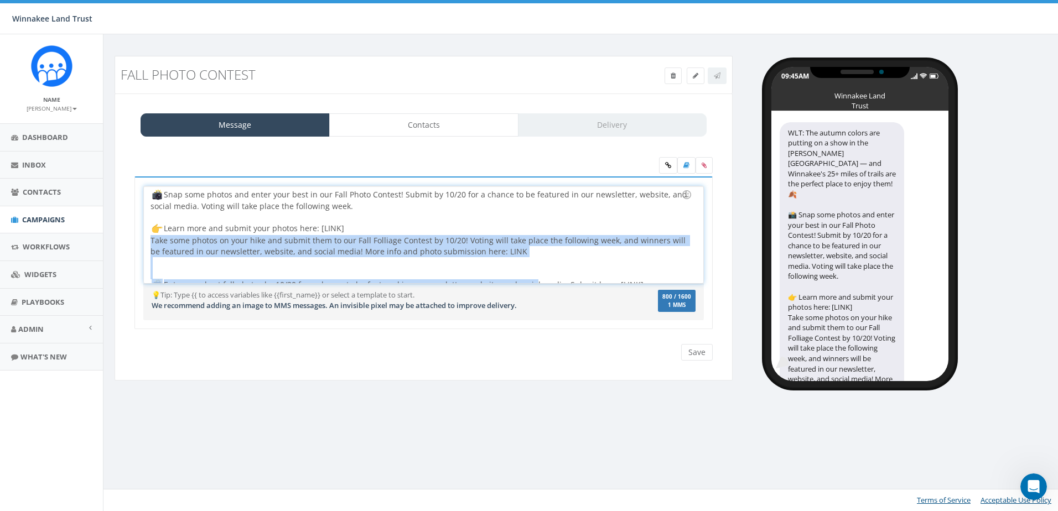
drag, startPoint x: 150, startPoint y: 262, endPoint x: 523, endPoint y: 275, distance: 373.7
click at [523, 275] on div "WLT: The autumn colors are putting on a show in the Hudson Valley — and Winnake…" at bounding box center [423, 234] width 559 height 97
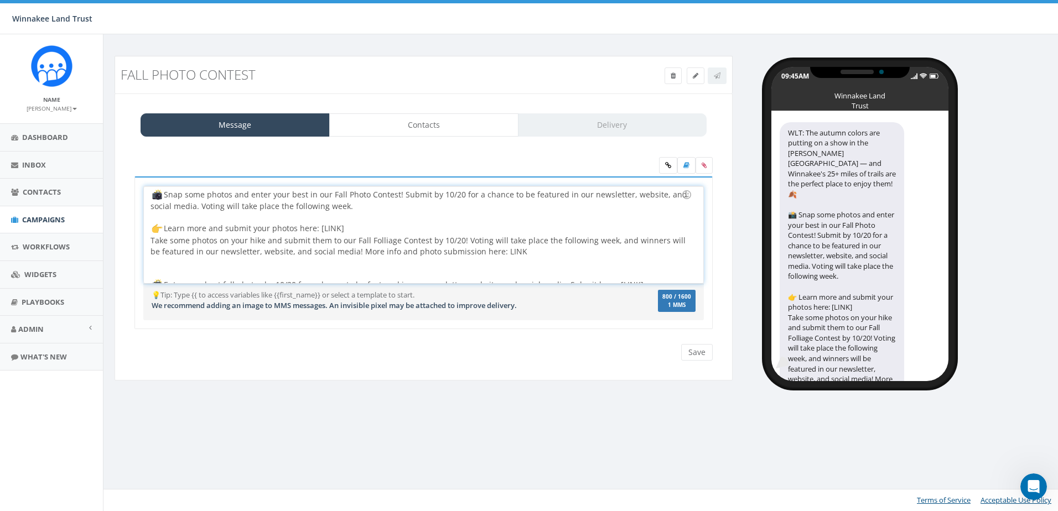
click at [610, 269] on div "WLT: The autumn colors are putting on a show in the Hudson Valley — and Winnake…" at bounding box center [423, 234] width 559 height 97
drag, startPoint x: 637, startPoint y: 275, endPoint x: 117, endPoint y: 231, distance: 521.4
click at [117, 231] on div "Message Contacts Delivery WLT: The autumn colors are putting on a show in the H…" at bounding box center [424, 237] width 618 height 288
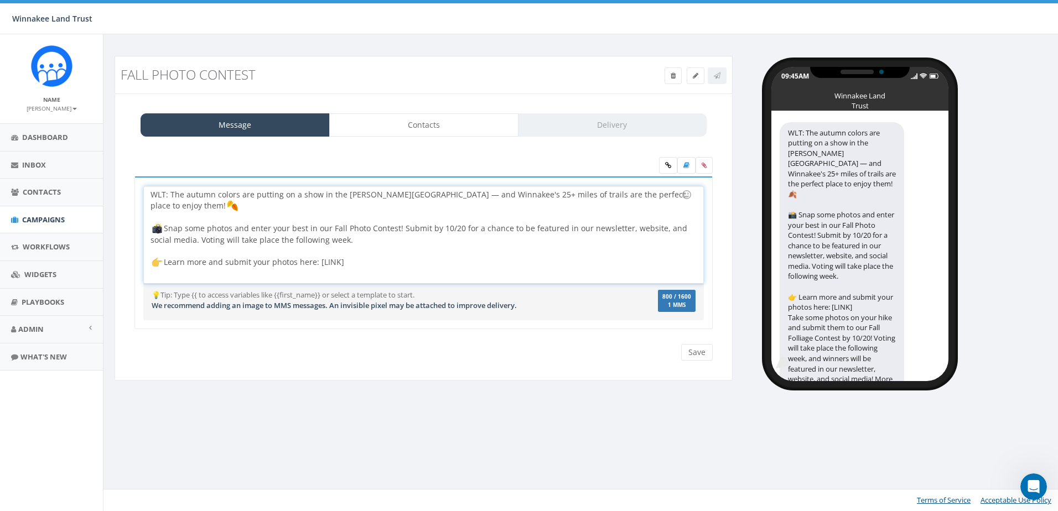
scroll to position [0, 0]
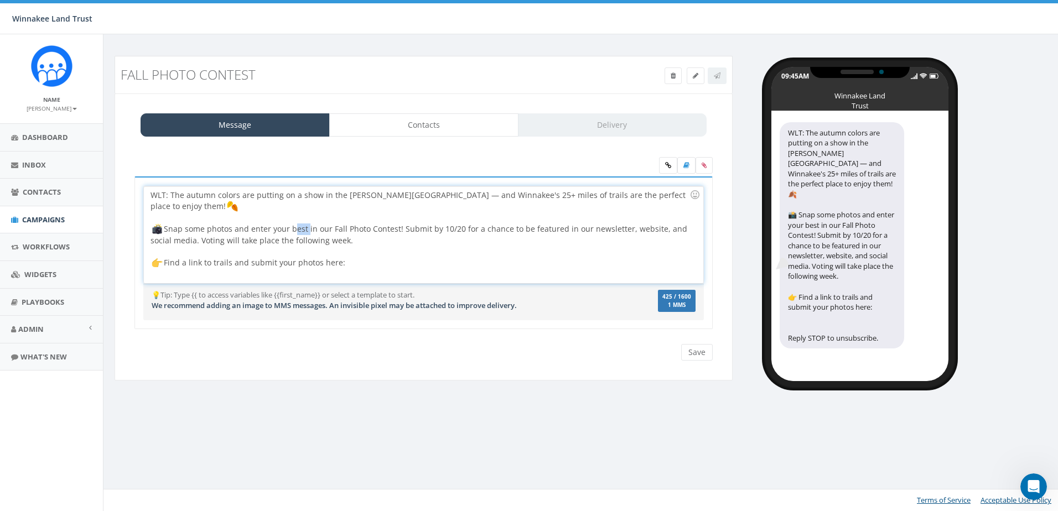
drag, startPoint x: 306, startPoint y: 215, endPoint x: 290, endPoint y: 215, distance: 16.0
click at [290, 215] on div "WLT: The autumn colors are putting on a show in the Hudson Valley — and Winnake…" at bounding box center [423, 234] width 559 height 97
drag, startPoint x: 437, startPoint y: 218, endPoint x: 417, endPoint y: 221, distance: 20.7
click at [417, 221] on div "WLT: The autumn colors are putting on a show in the Hudson Valley — and Winnake…" at bounding box center [423, 234] width 559 height 97
click at [267, 218] on div "WLT: The autumn colors are putting on a show in the Hudson Valley — and Winnake…" at bounding box center [423, 234] width 559 height 97
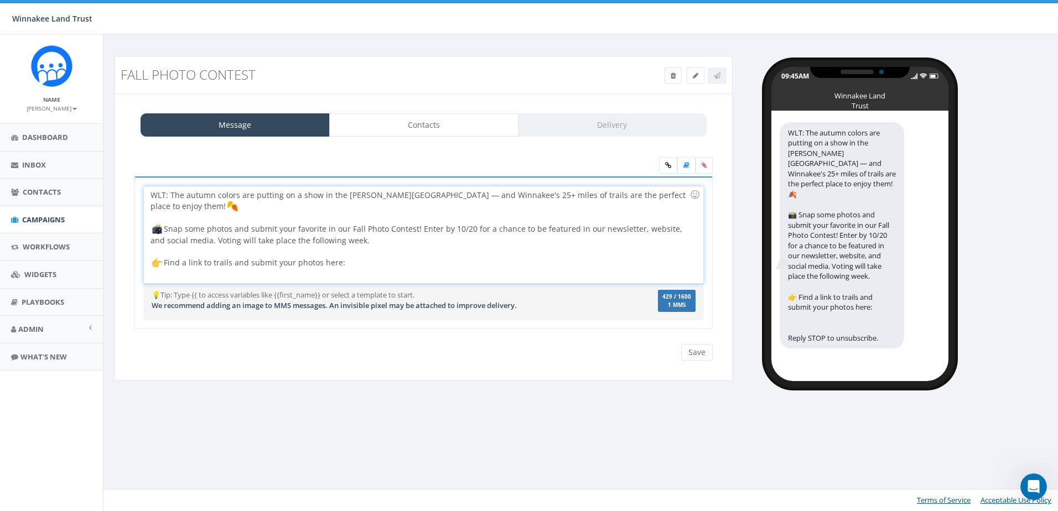
click at [371, 252] on div "WLT: The autumn colors are putting on a show in the Hudson Valley — and Winnake…" at bounding box center [423, 234] width 559 height 97
click at [231, 254] on div "WLT: The autumn colors are putting on a show in the Hudson Valley — and Winnake…" at bounding box center [423, 234] width 559 height 97
click at [444, 247] on div "WLT: The autumn colors are putting on a show in the Hudson Valley — and Winnake…" at bounding box center [423, 234] width 559 height 97
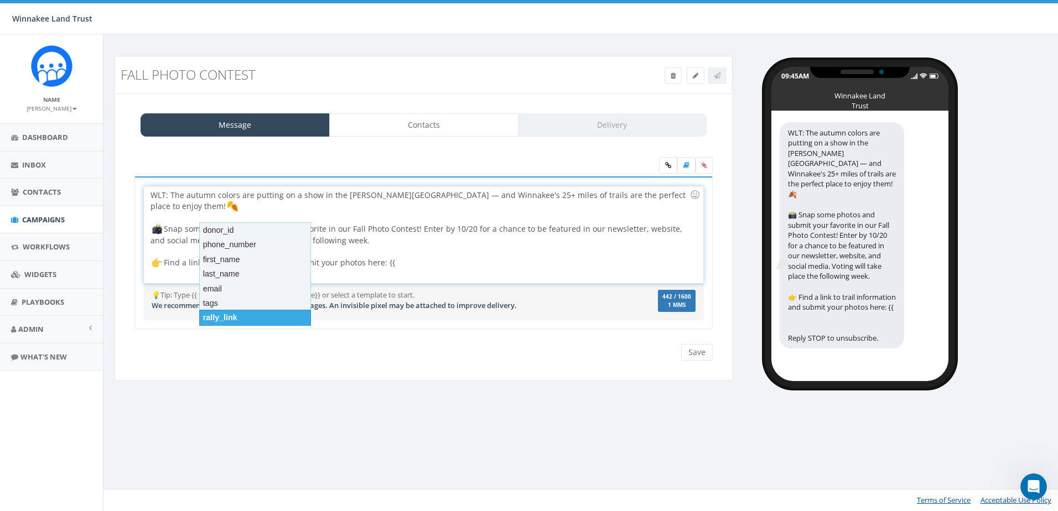
click at [211, 311] on div "rally_link" at bounding box center [255, 317] width 112 height 15
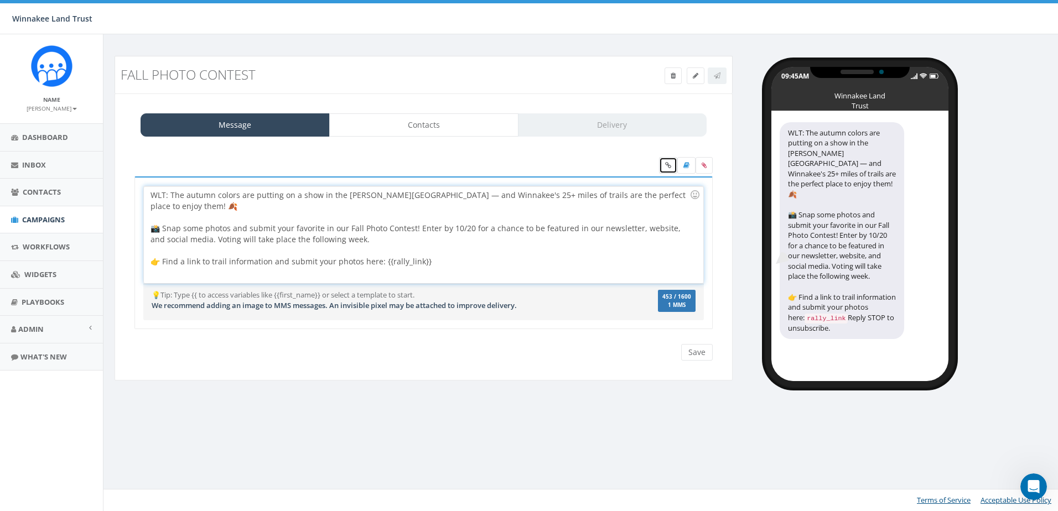
click at [669, 163] on icon at bounding box center [668, 165] width 6 height 7
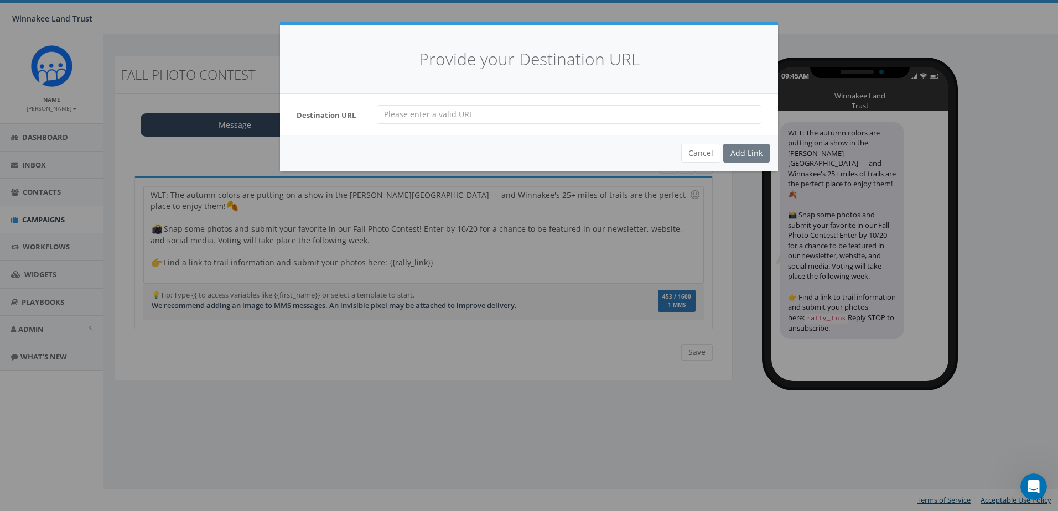
click at [476, 116] on input "url" at bounding box center [569, 114] width 385 height 19
paste input "https://tally.so/r/w8Ozp5"
type input "https://tally.so/r/w8Ozp5"
click at [746, 150] on div "Add Link" at bounding box center [746, 153] width 46 height 19
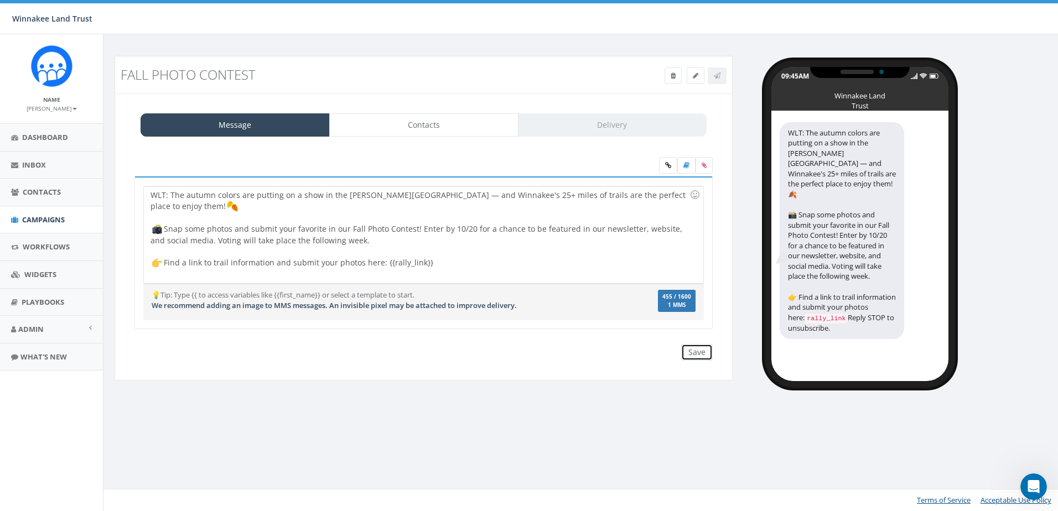
click at [695, 354] on input "Save" at bounding box center [697, 352] width 32 height 17
